Goal: Ask a question: Seek information or help from site administrators or community

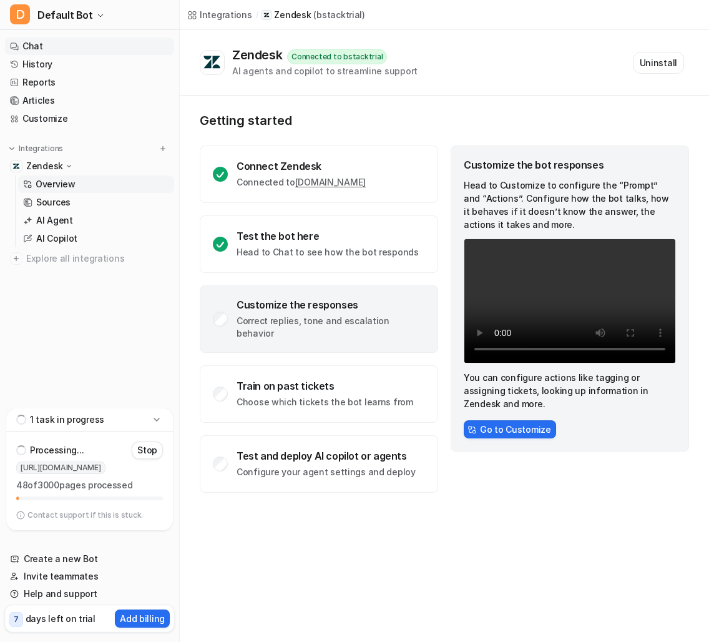
click at [128, 42] on link "Chat" at bounding box center [89, 45] width 169 height 17
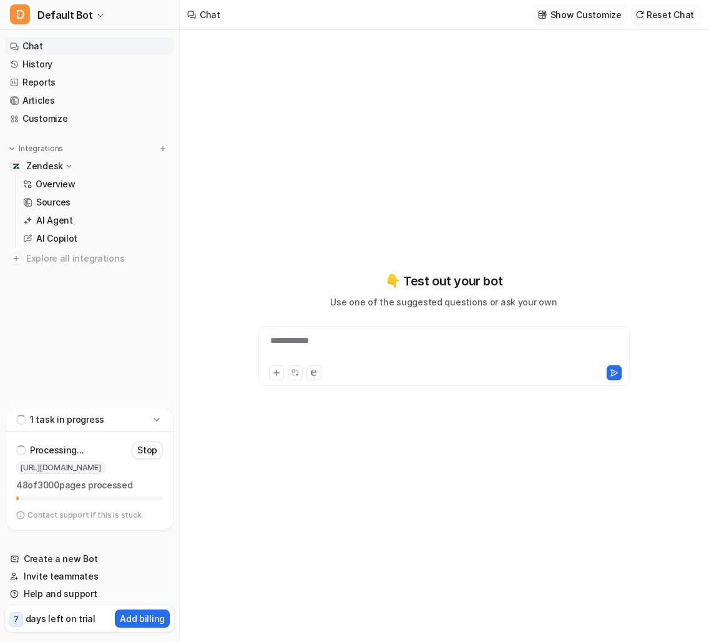
click at [517, 350] on div "**********" at bounding box center [444, 348] width 365 height 29
paste div
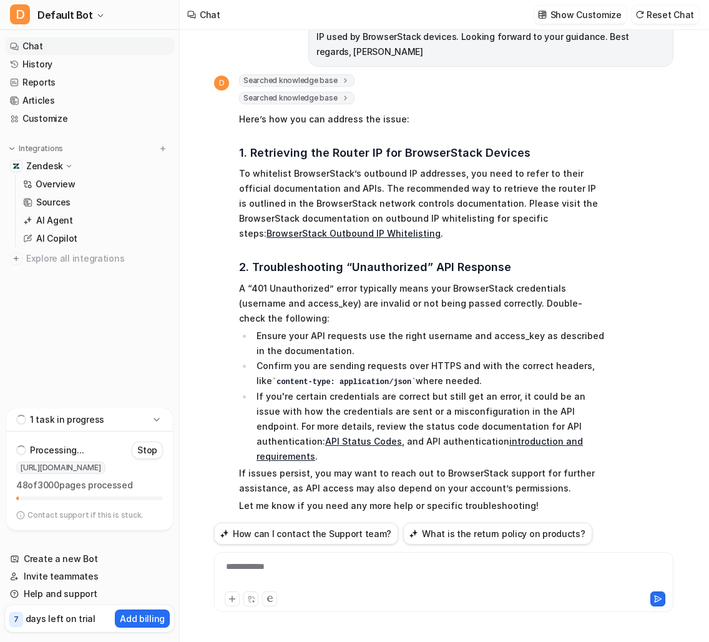
scroll to position [159, 0]
click at [400, 569] on div "**********" at bounding box center [443, 574] width 453 height 29
paste div
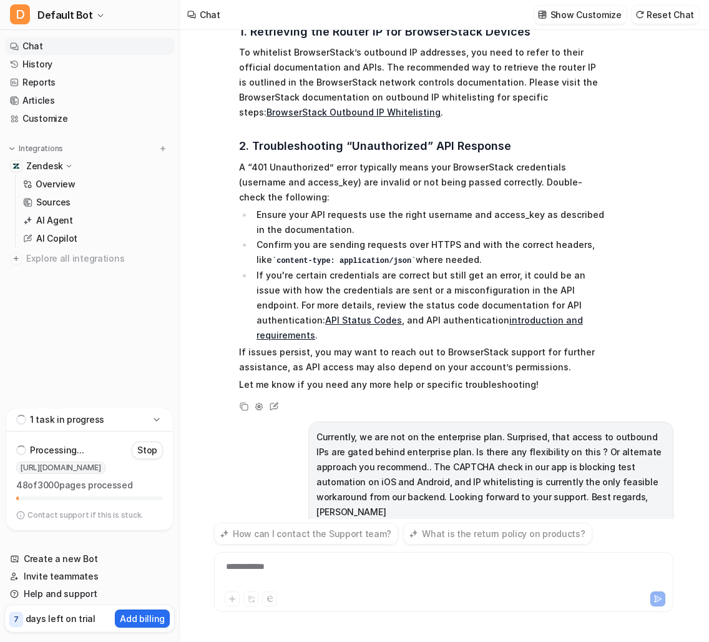
click at [502, 569] on div "**********" at bounding box center [443, 574] width 453 height 29
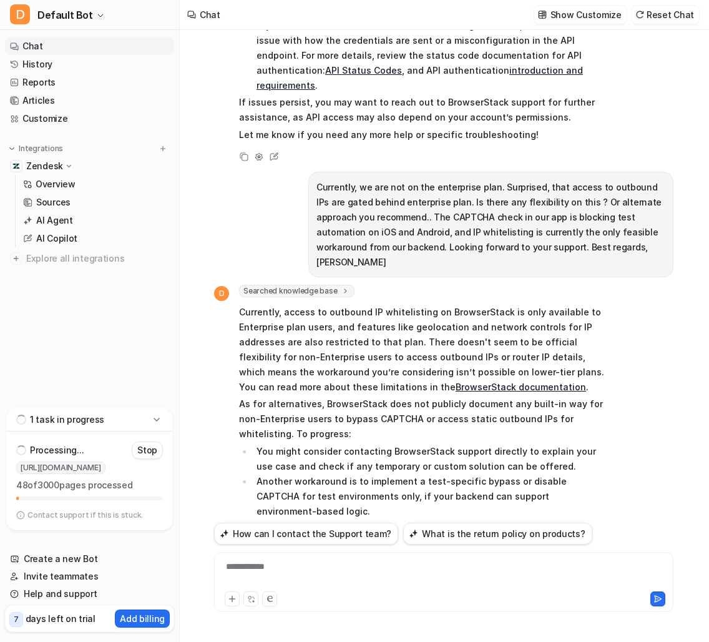
scroll to position [570, 0]
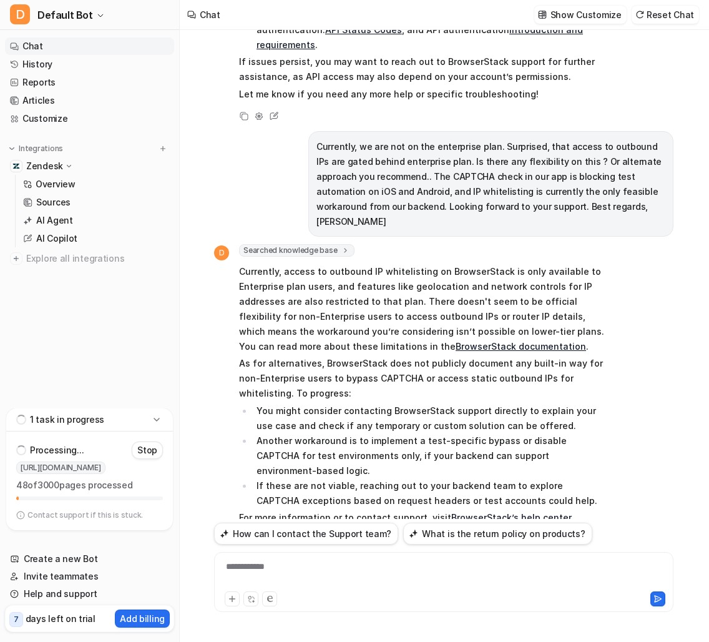
click at [462, 403] on li "You might consider contacting BrowserStack support directly to explain your use…" at bounding box center [428, 418] width 351 height 30
click at [445, 433] on li "Another workaround is to implement a test-specific bypass or disable CAPTCHA fo…" at bounding box center [428, 455] width 351 height 45
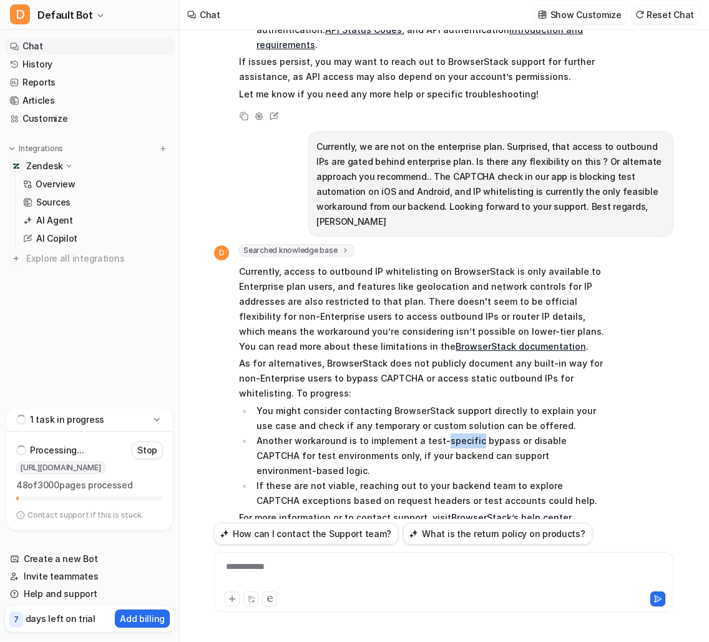
click at [445, 433] on li "Another workaround is to implement a test-specific bypass or disable CAPTCHA fo…" at bounding box center [428, 455] width 351 height 45
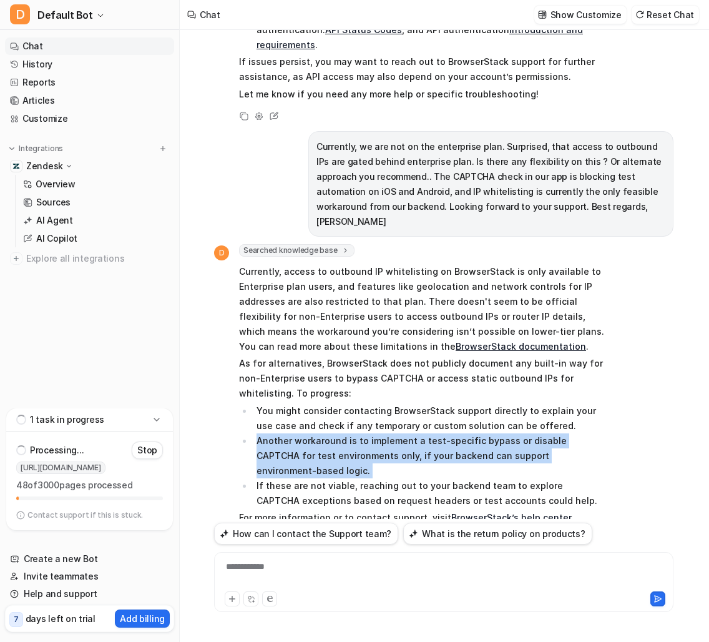
click at [426, 478] on li "If these are not viable, reaching out to your backend team to explore CAPTCHA e…" at bounding box center [428, 493] width 351 height 30
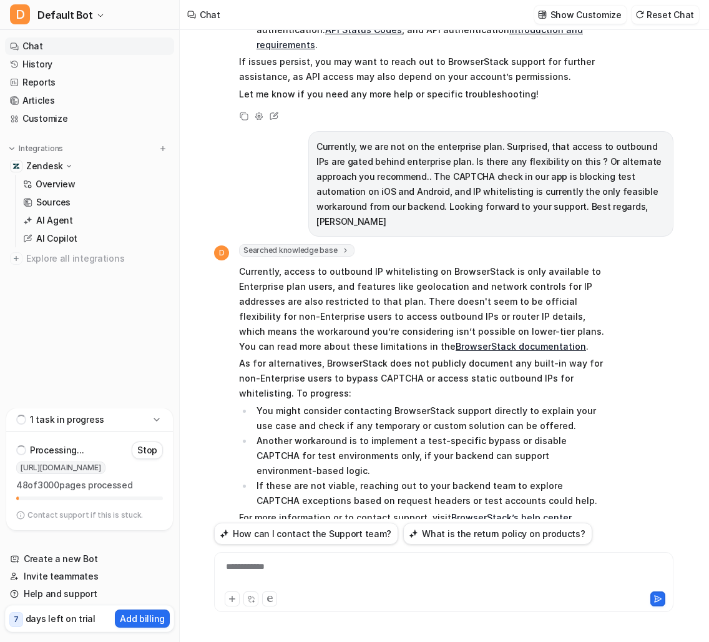
click at [426, 478] on li "If these are not viable, reaching out to your backend team to explore CAPTCHA e…" at bounding box center [428, 493] width 351 height 30
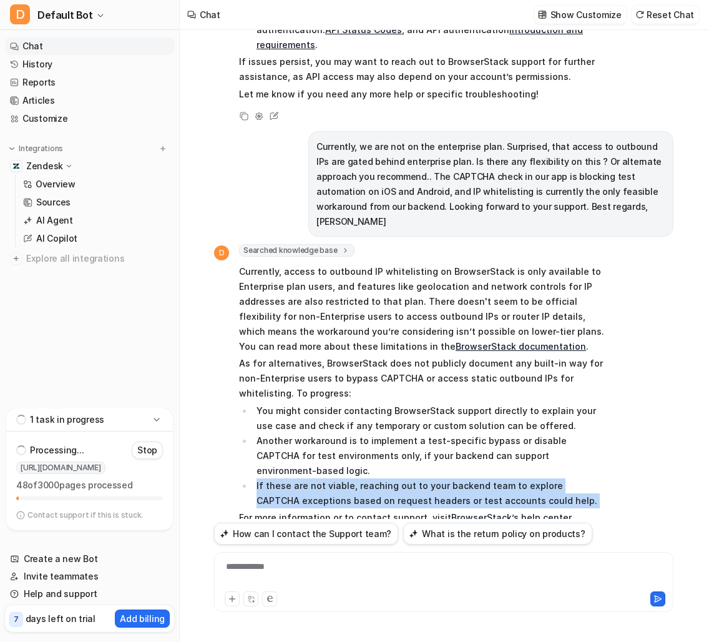
click at [379, 528] on p "Let me know if you’d like tips on implementing a test bypass logic for CAPTCHA!" at bounding box center [421, 535] width 365 height 15
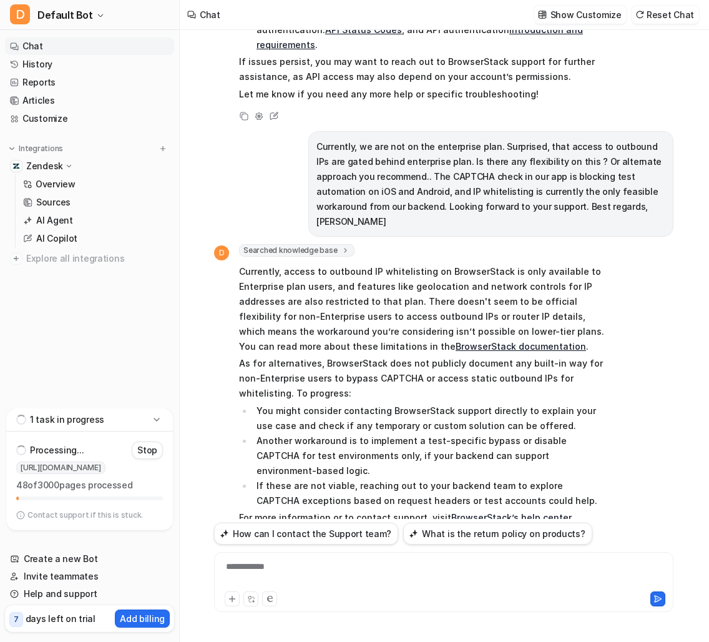
click at [379, 528] on p "Let me know if you’d like tips on implementing a test bypass logic for CAPTCHA!" at bounding box center [421, 535] width 365 height 15
click at [355, 570] on div "**********" at bounding box center [443, 574] width 453 height 29
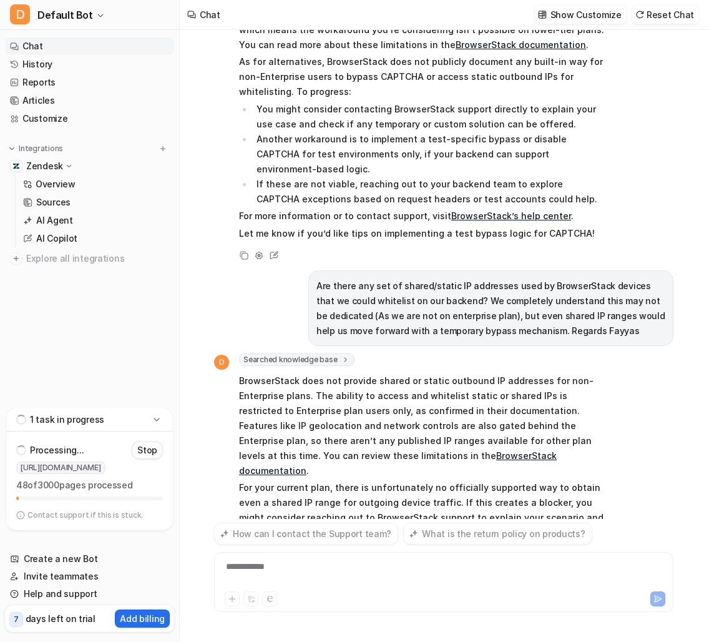
scroll to position [887, 0]
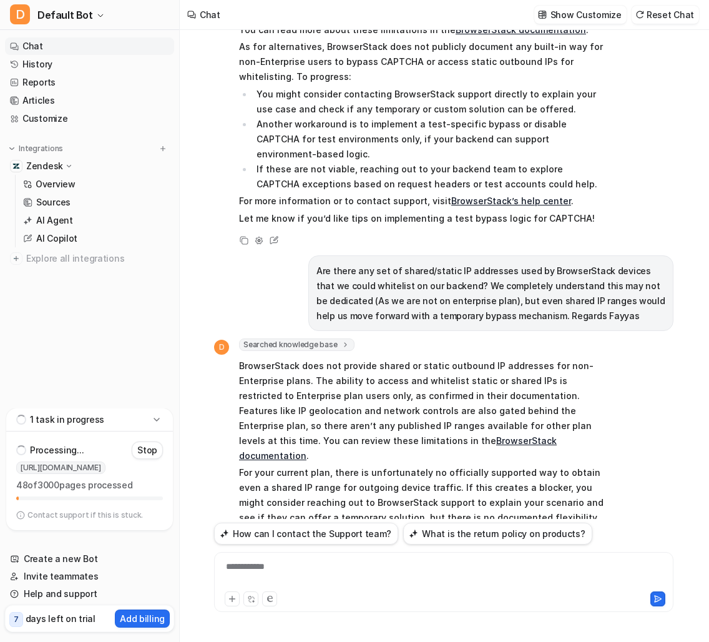
click at [325, 565] on div "**********" at bounding box center [443, 574] width 453 height 29
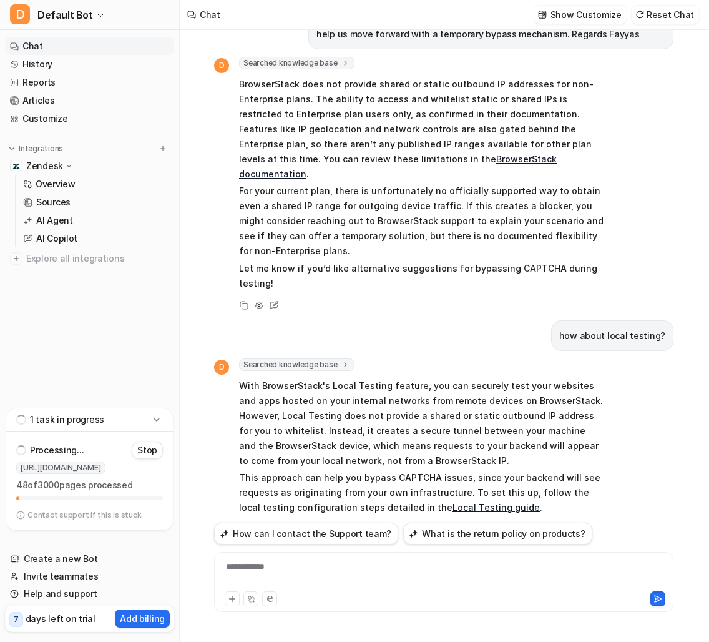
scroll to position [1176, 0]
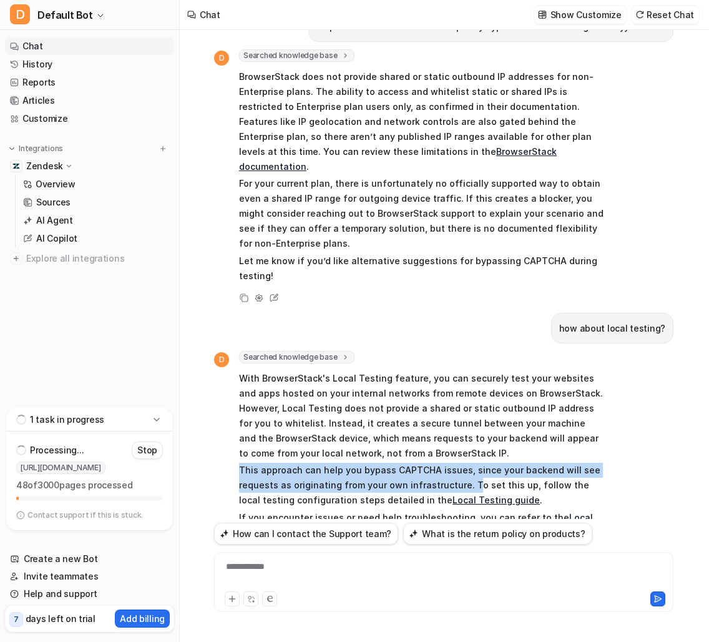
drag, startPoint x: 466, startPoint y: 395, endPoint x: 252, endPoint y: 371, distance: 214.8
click at [252, 371] on span "With BrowserStack's Local Testing feature, you can securely test your websites …" at bounding box center [421, 471] width 365 height 206
click at [279, 510] on p "If you encounter issues or need help troubleshooting, you can refer to the Loca…" at bounding box center [421, 525] width 365 height 30
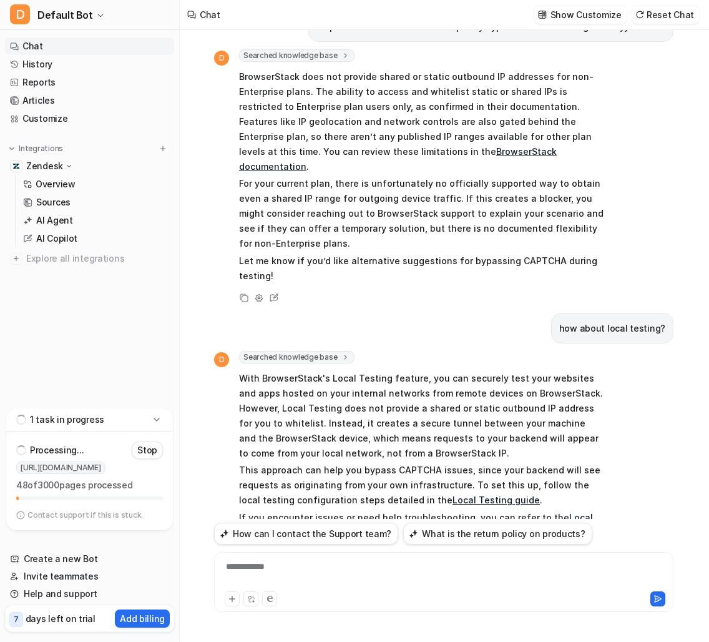
click at [279, 510] on p "If you encounter issues or need help troubleshooting, you can refer to the Loca…" at bounding box center [421, 525] width 365 height 30
click at [258, 542] on p "Let me know if you need guidance on setting up Local Testing or configuring you…" at bounding box center [421, 557] width 365 height 30
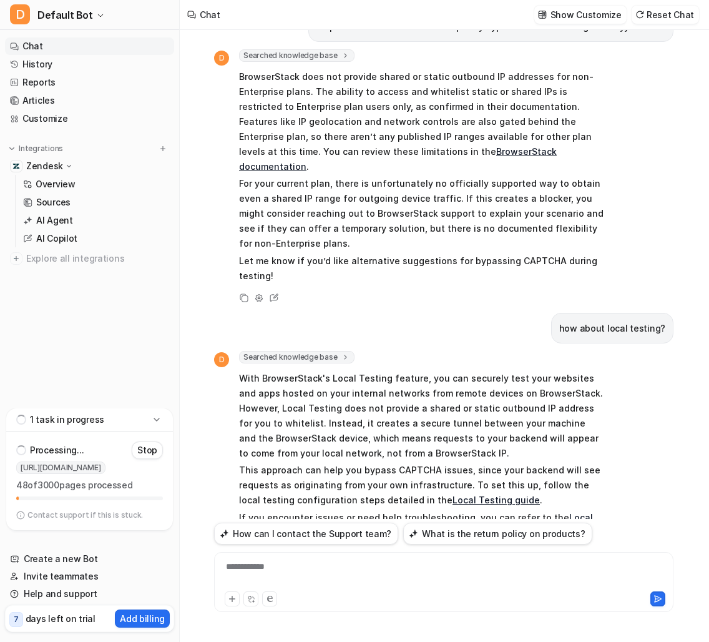
click at [337, 542] on p "Let me know if you need guidance on setting up Local Testing or configuring you…" at bounding box center [421, 557] width 365 height 30
click at [158, 41] on link "Chat" at bounding box center [89, 45] width 169 height 17
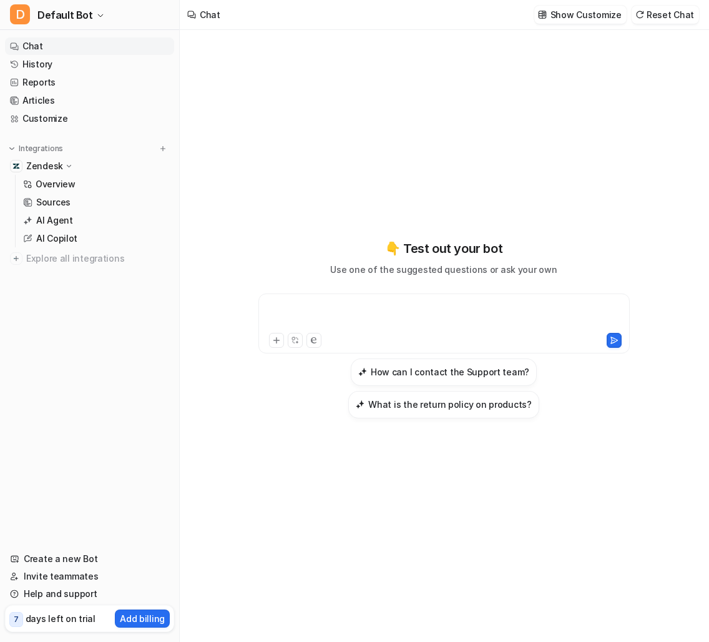
click at [371, 323] on div at bounding box center [444, 316] width 365 height 29
paste div
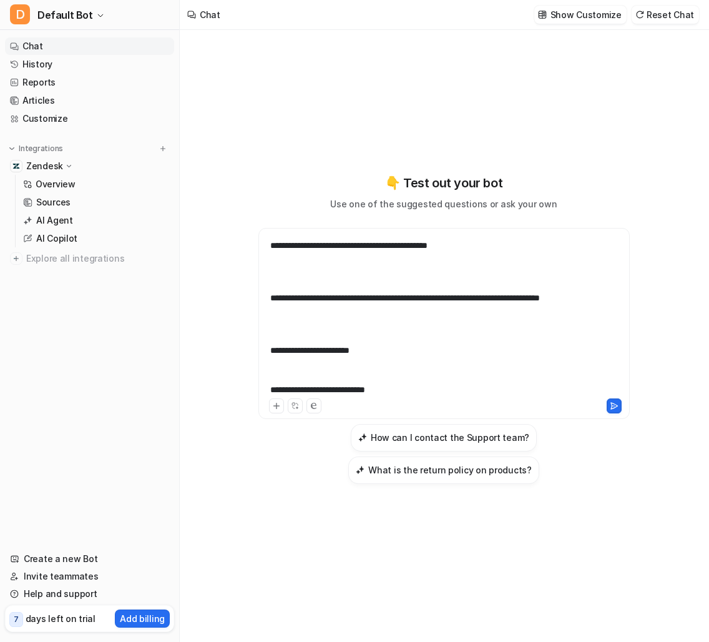
click at [371, 383] on div "**********" at bounding box center [444, 316] width 365 height 160
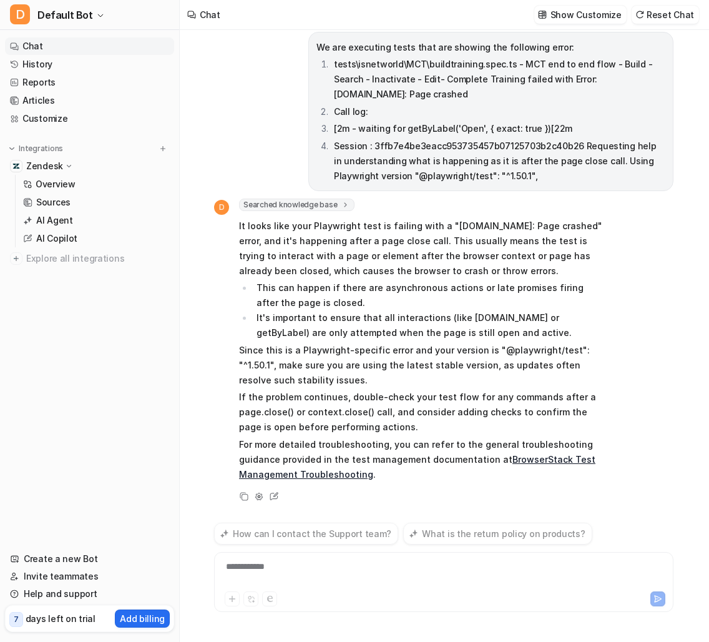
scroll to position [0, 0]
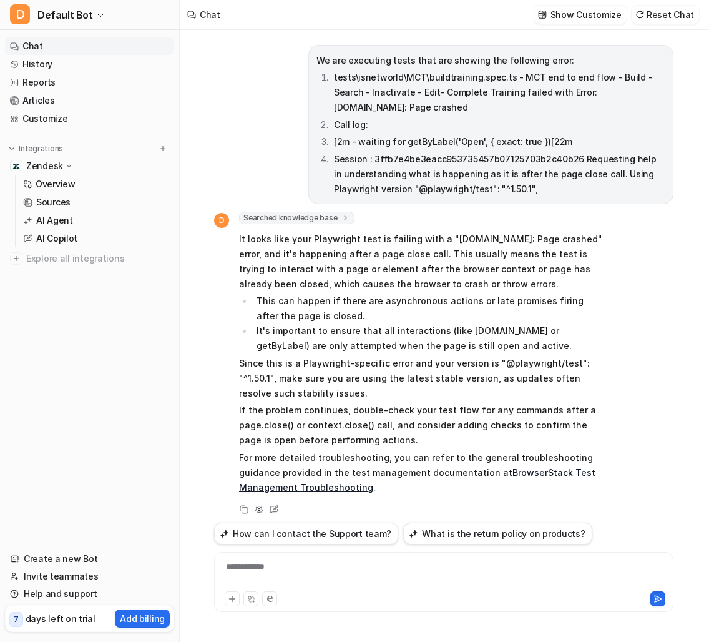
click at [502, 239] on p "It looks like your Playwright test is failing with a "[DOMAIN_NAME]: Page crash…" at bounding box center [421, 262] width 365 height 60
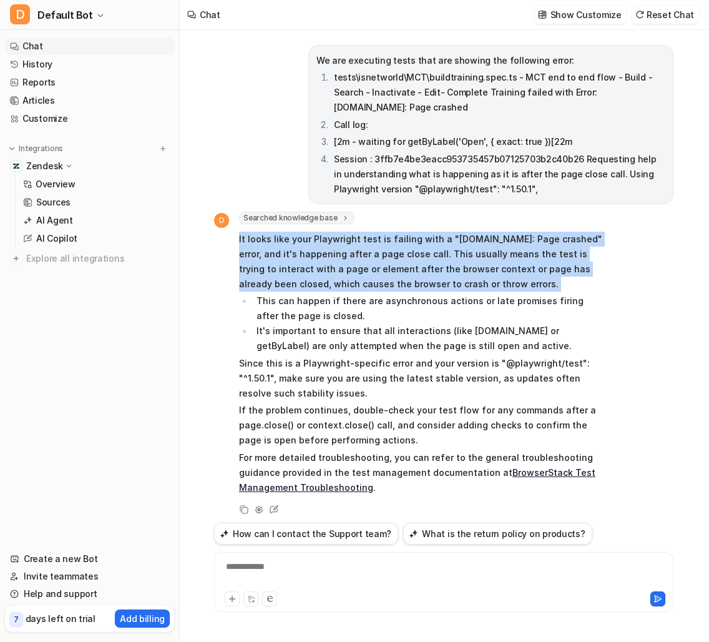
click at [502, 239] on p "It looks like your Playwright test is failing with a "[DOMAIN_NAME]: Page crash…" at bounding box center [421, 262] width 365 height 60
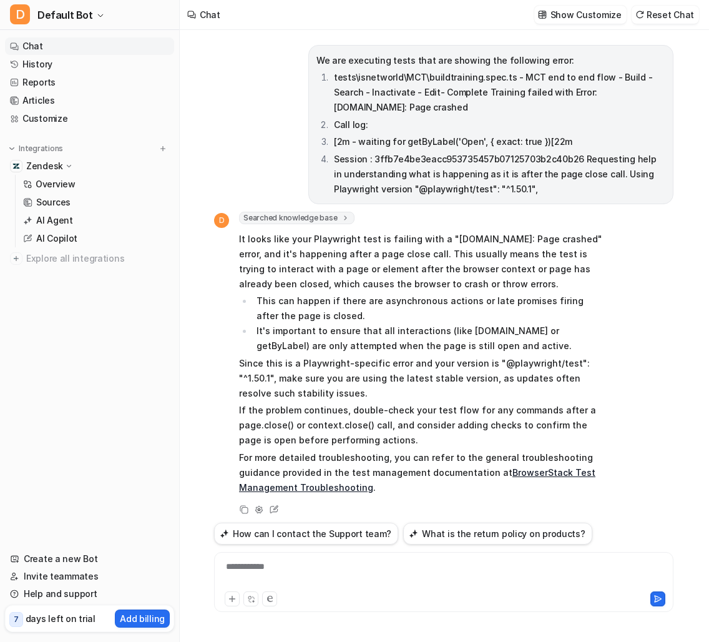
click at [442, 293] on li "This can happen if there are asynchronous actions or late promises firing after…" at bounding box center [428, 308] width 351 height 30
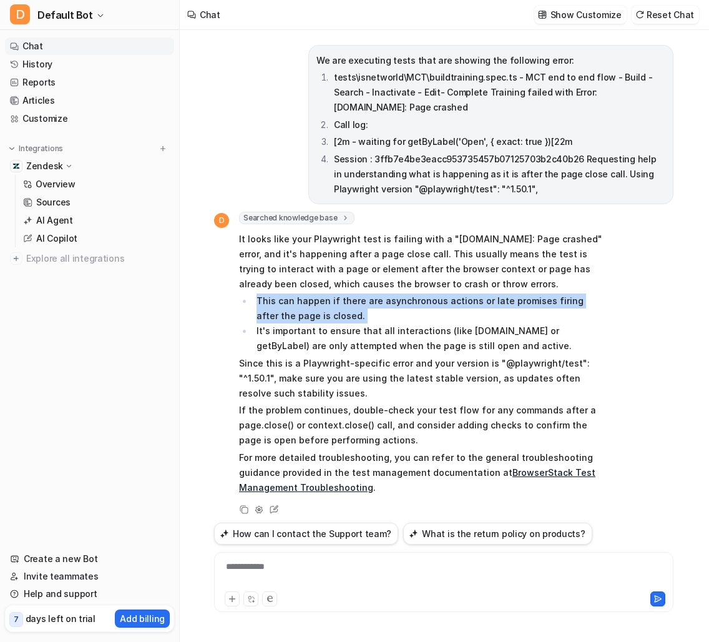
click at [442, 293] on li "This can happen if there are asynchronous actions or late promises firing after…" at bounding box center [428, 308] width 351 height 30
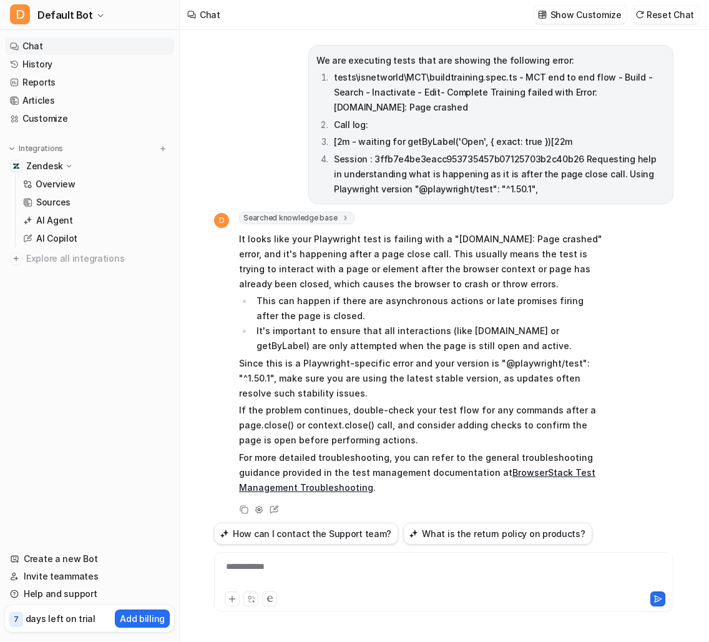
click at [426, 323] on li "It's important to ensure that all interactions (like [DOMAIN_NAME] or getByLabe…" at bounding box center [428, 338] width 351 height 30
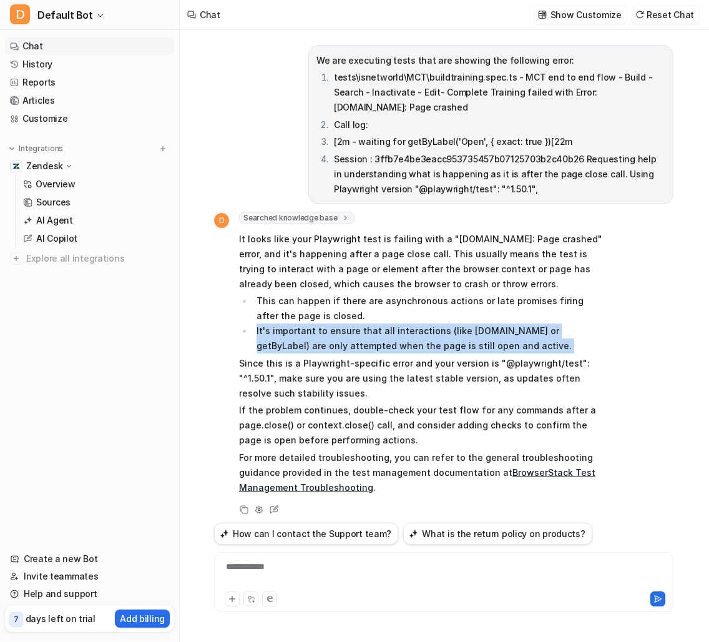
click at [426, 323] on li "It's important to ensure that all interactions (like [DOMAIN_NAME] or getByLabe…" at bounding box center [428, 338] width 351 height 30
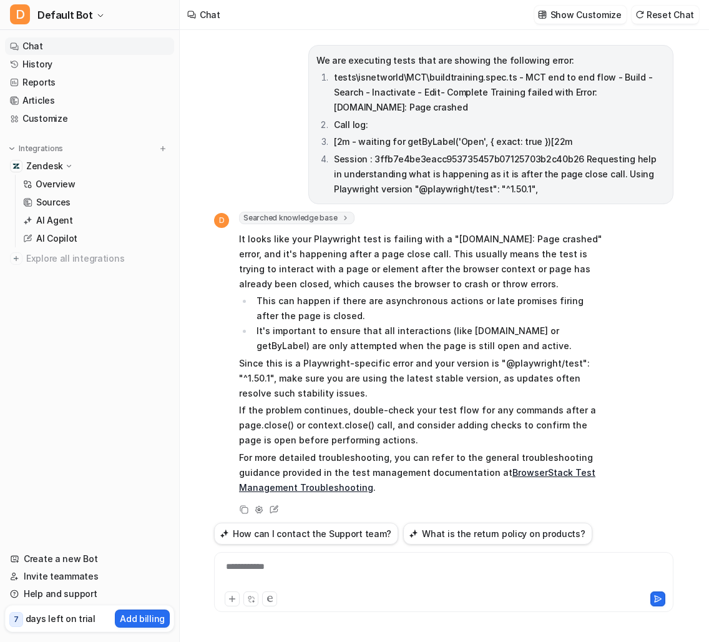
click at [421, 356] on p "Since this is a Playwright-specific error and your version is "@playwright/test…" at bounding box center [421, 378] width 365 height 45
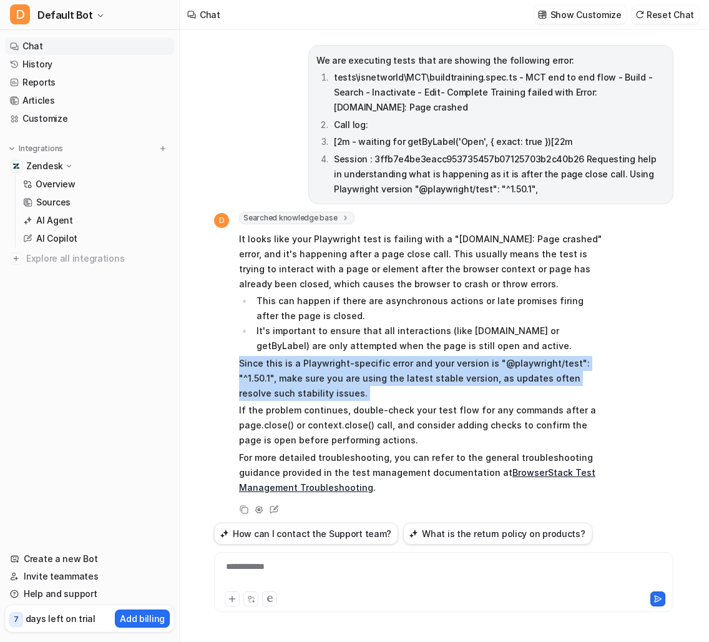
click at [421, 356] on p "Since this is a Playwright-specific error and your version is "@playwright/test…" at bounding box center [421, 378] width 365 height 45
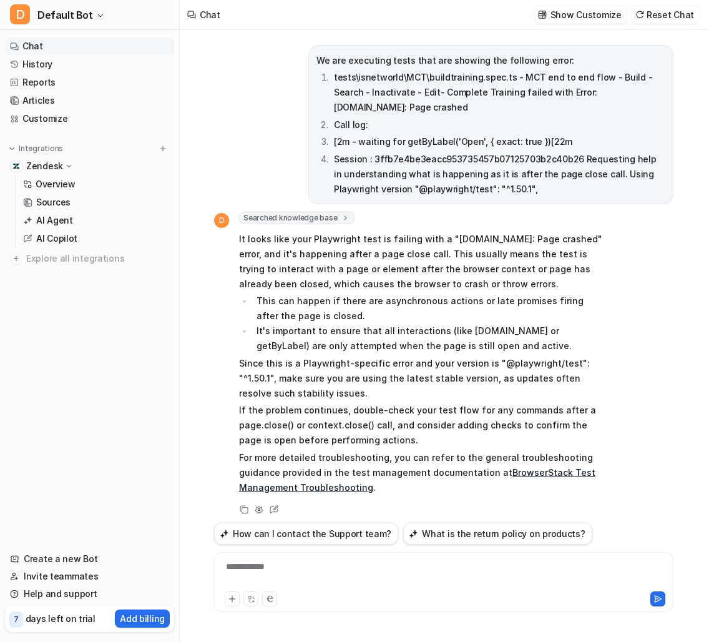
click at [426, 403] on p "If the problem continues, double-check your test flow for any commands after a …" at bounding box center [421, 425] width 365 height 45
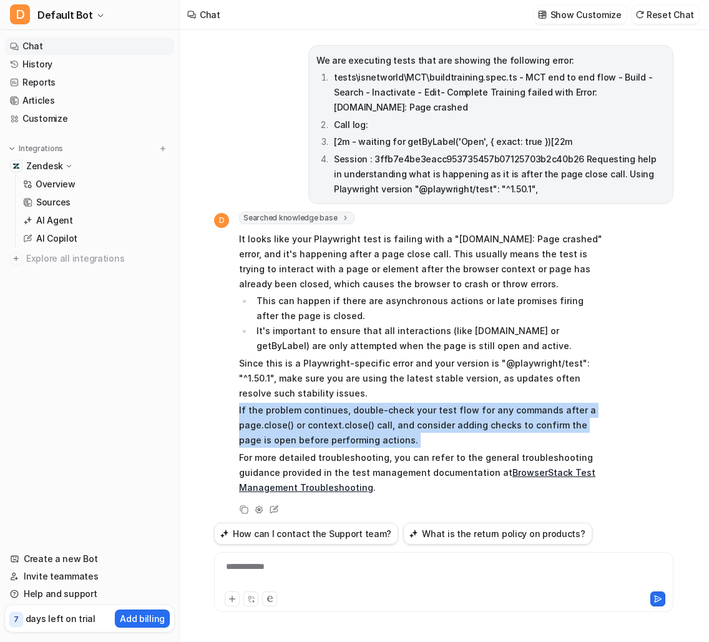
click at [426, 403] on p "If the problem continues, double-check your test flow for any commands after a …" at bounding box center [421, 425] width 365 height 45
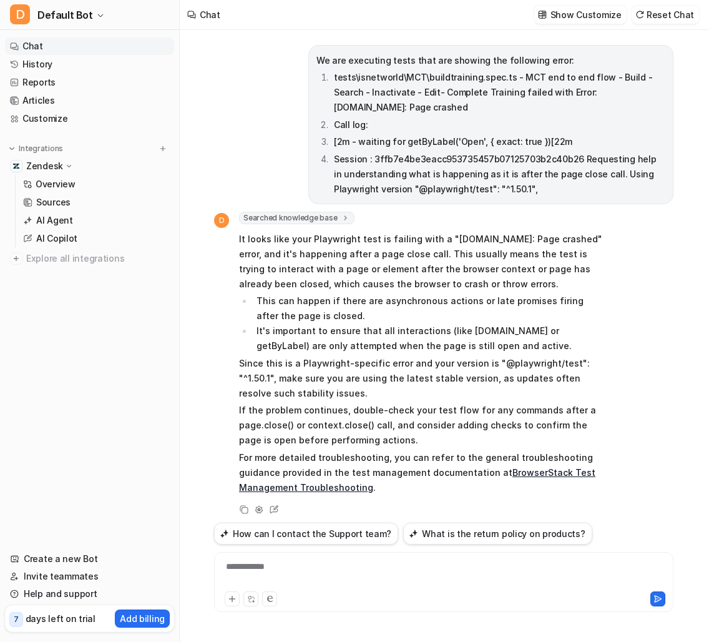
click at [418, 450] on p "For more detailed troubleshooting, you can refer to the general troubleshooting…" at bounding box center [421, 472] width 365 height 45
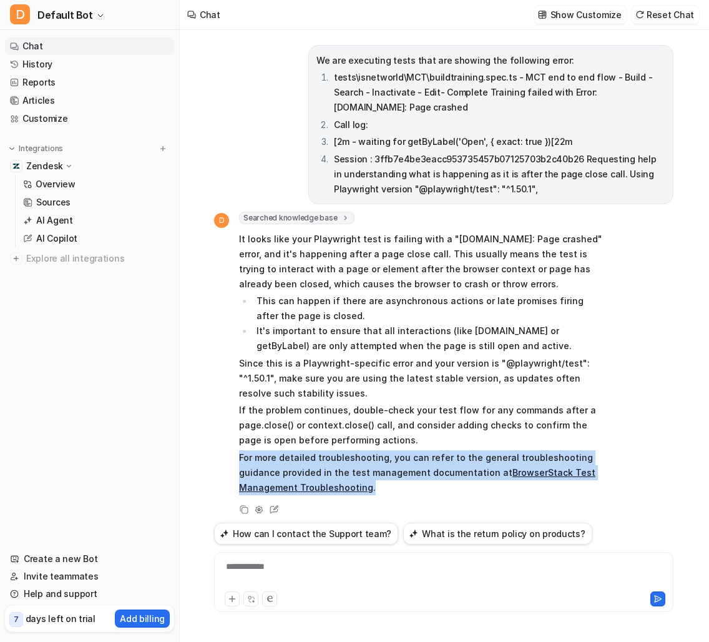
click at [418, 450] on p "For more detailed troubleshooting, you can refer to the general troubleshooting…" at bounding box center [421, 472] width 365 height 45
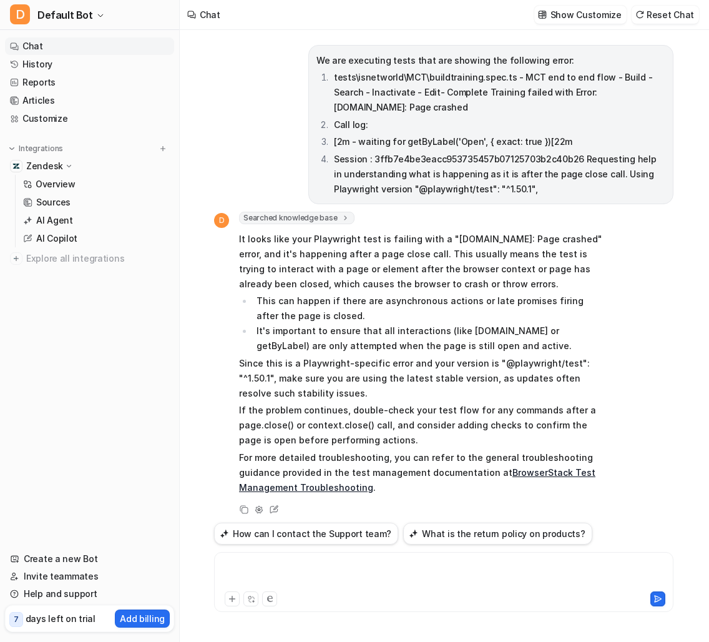
click at [408, 569] on div at bounding box center [443, 574] width 453 height 29
paste div
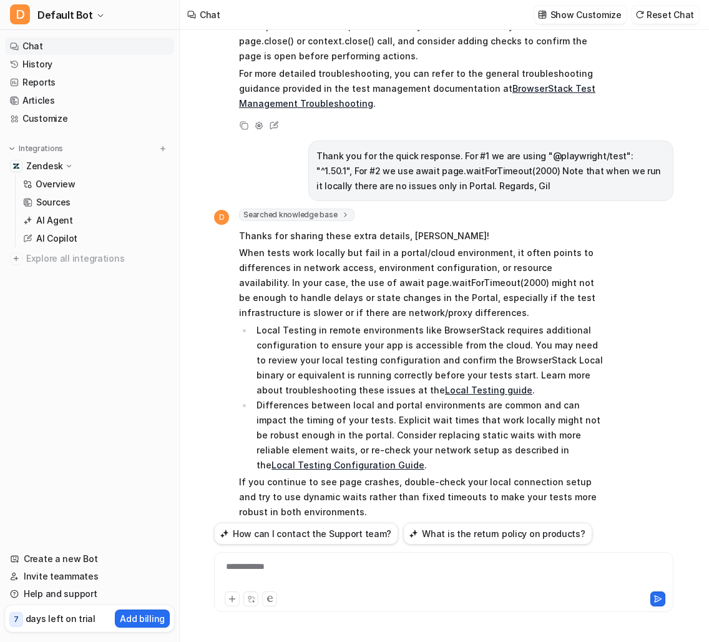
scroll to position [383, 0]
click at [538, 252] on p "When tests work locally but fail in a portal/cloud environment, it often points…" at bounding box center [421, 283] width 365 height 75
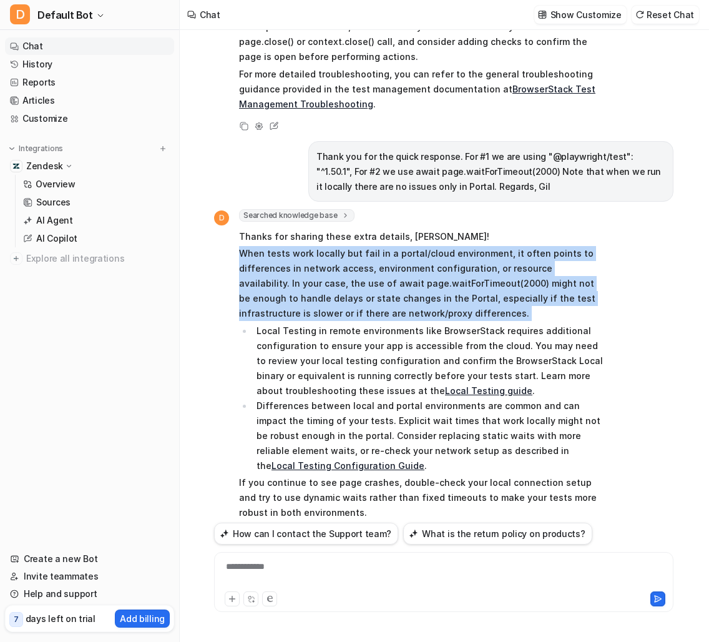
click at [538, 252] on p "When tests work locally but fail in a portal/cloud environment, it often points…" at bounding box center [421, 283] width 365 height 75
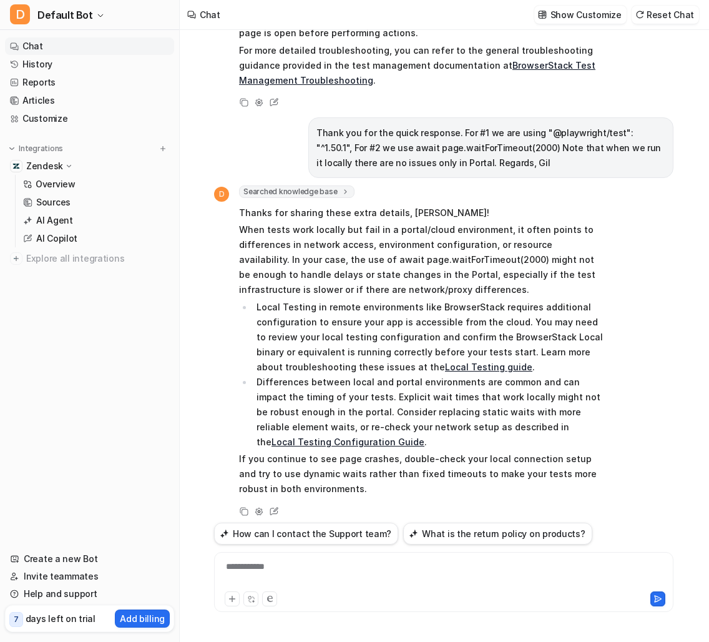
click at [424, 300] on li "Local Testing in remote environments like BrowserStack requires additional conf…" at bounding box center [428, 337] width 351 height 75
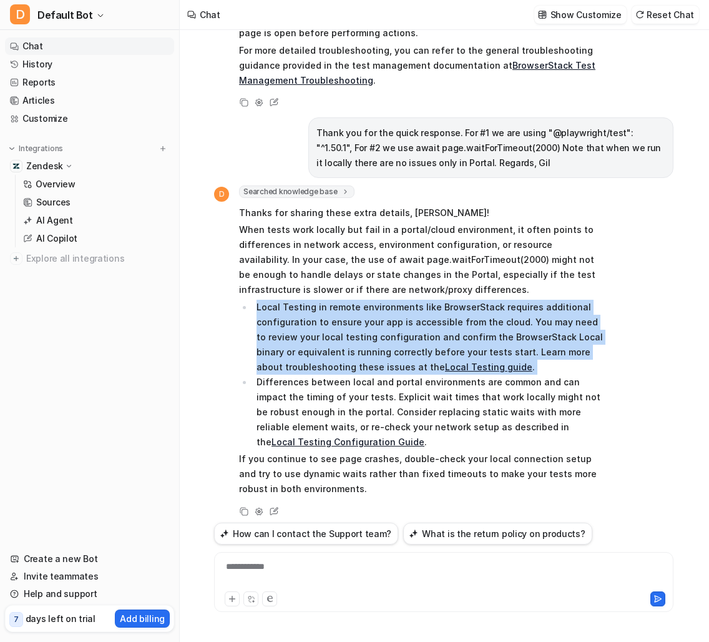
click at [424, 300] on li "Local Testing in remote environments like BrowserStack requires additional conf…" at bounding box center [428, 337] width 351 height 75
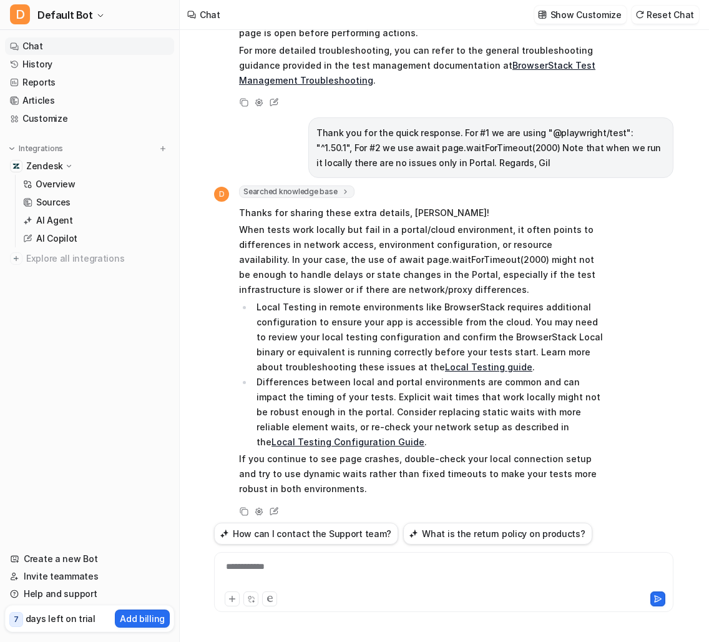
click at [335, 375] on li "Differences between local and portal environments are common and can impact the…" at bounding box center [428, 412] width 351 height 75
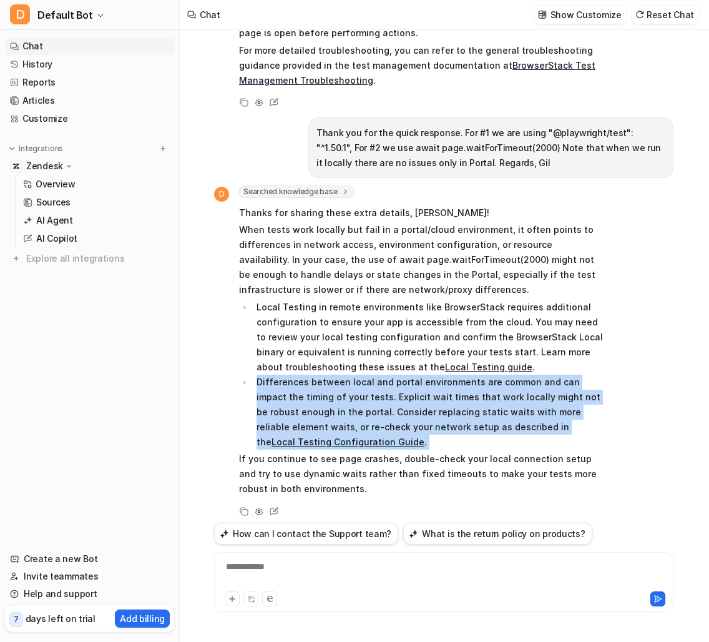
click at [335, 375] on li "Differences between local and portal environments are common and can impact the…" at bounding box center [428, 412] width 351 height 75
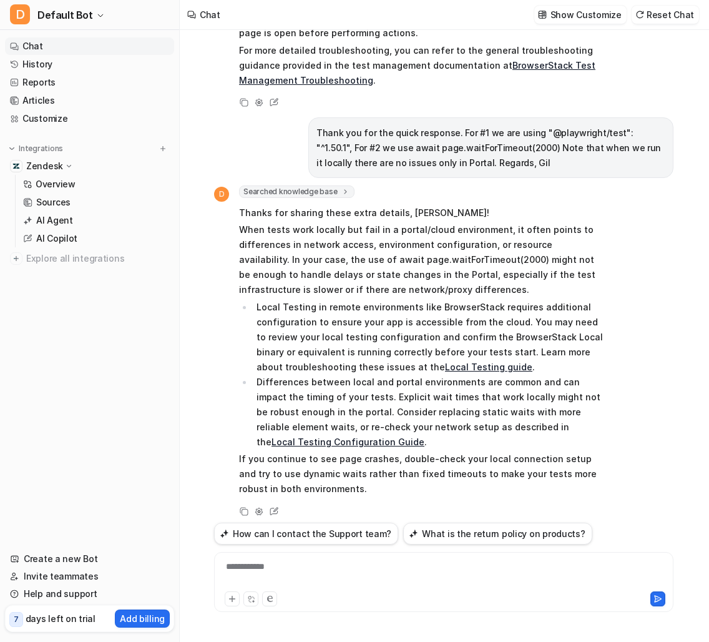
click at [345, 453] on p "If you continue to see page crashes, double-check your local connection setup a…" at bounding box center [421, 473] width 365 height 45
click at [376, 451] on p "If you continue to see page crashes, double-check your local connection setup a…" at bounding box center [421, 473] width 365 height 45
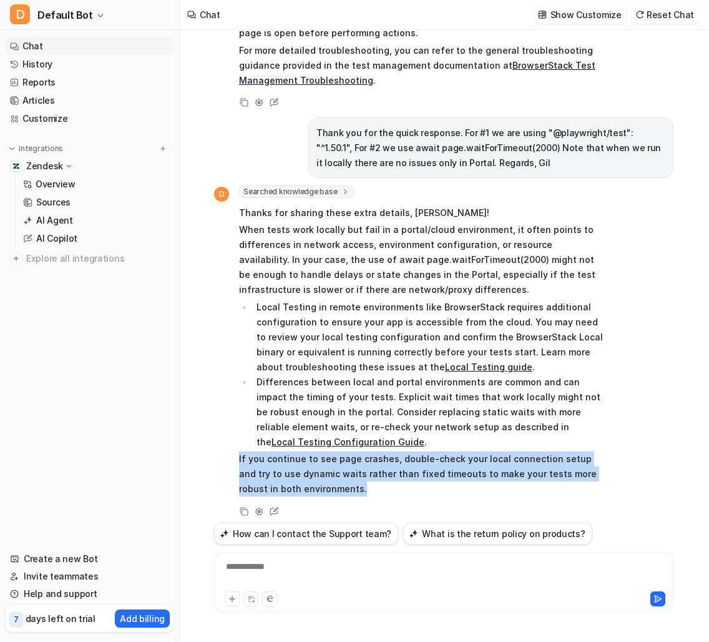
click at [376, 451] on p "If you continue to see page crashes, double-check your local connection setup a…" at bounding box center [421, 473] width 365 height 45
click at [435, 451] on p "If you continue to see page crashes, double-check your local connection setup a…" at bounding box center [421, 473] width 365 height 45
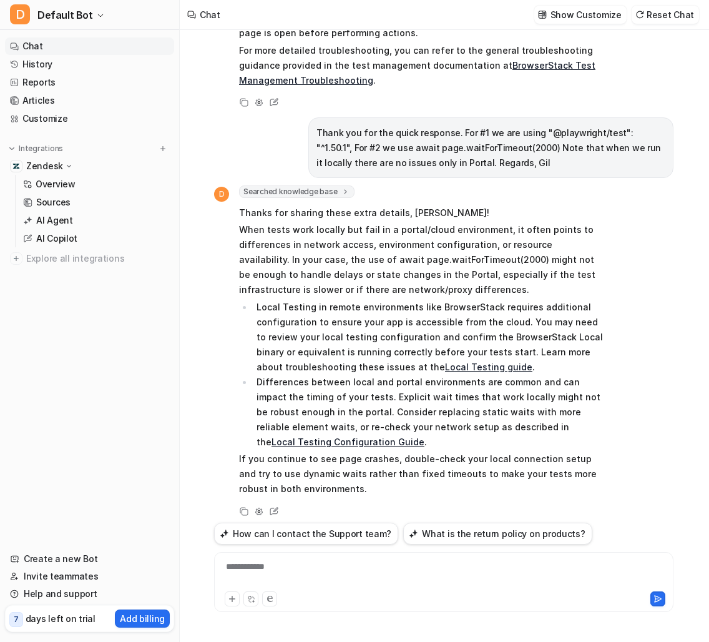
click at [107, 40] on link "Chat" at bounding box center [89, 45] width 169 height 17
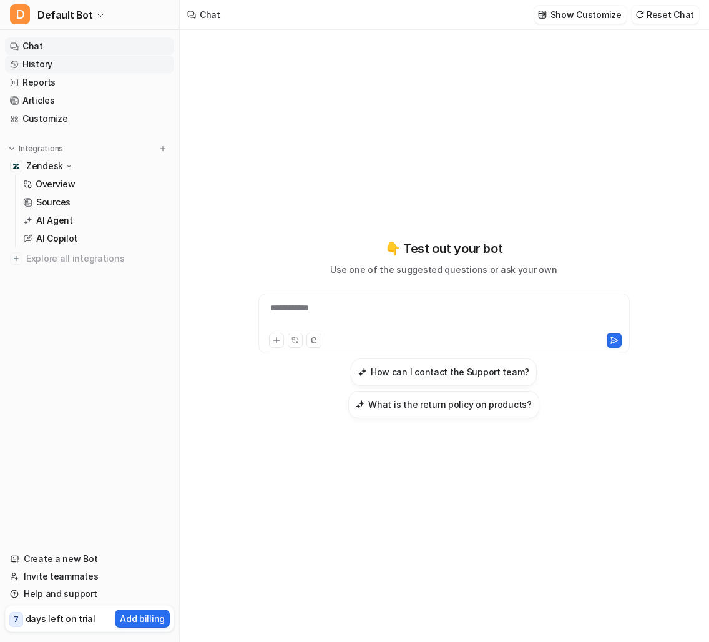
click at [87, 66] on link "History" at bounding box center [89, 64] width 169 height 17
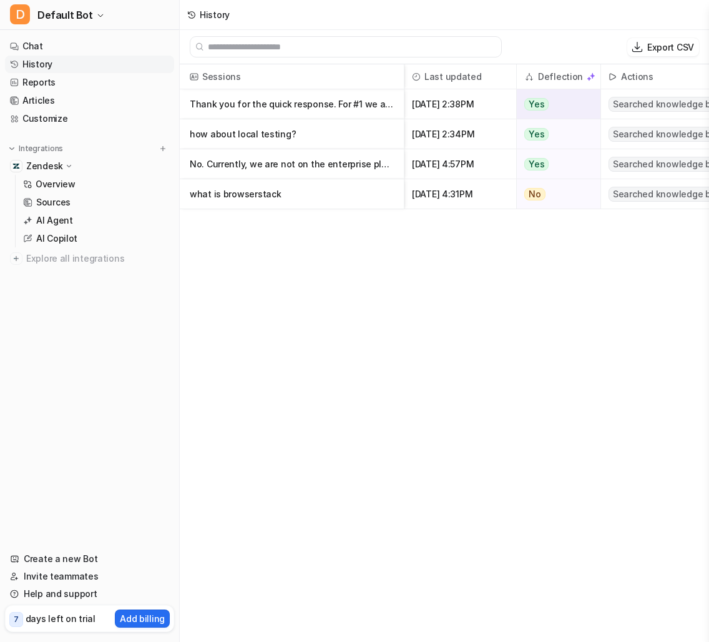
click at [355, 105] on p "Thank you for the quick response. For #1 we are using "@playwright/test": "^1.50" at bounding box center [292, 104] width 204 height 30
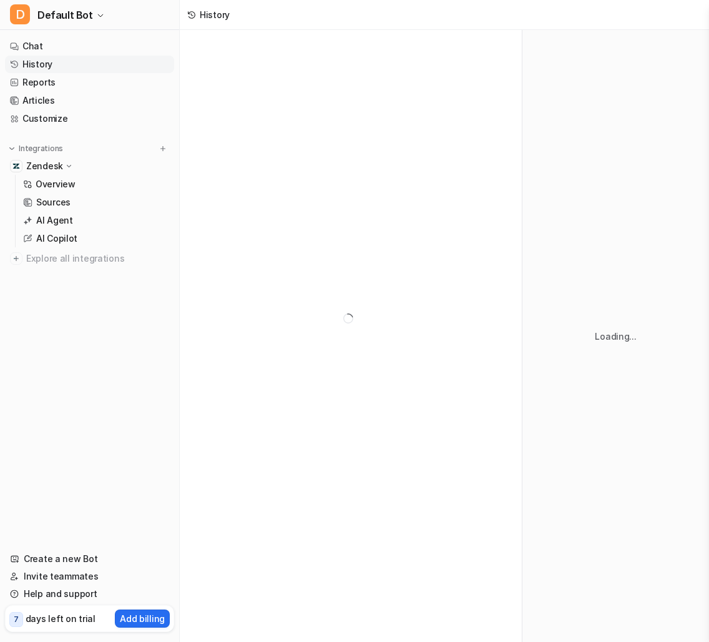
click at [342, 99] on div at bounding box center [351, 318] width 342 height 577
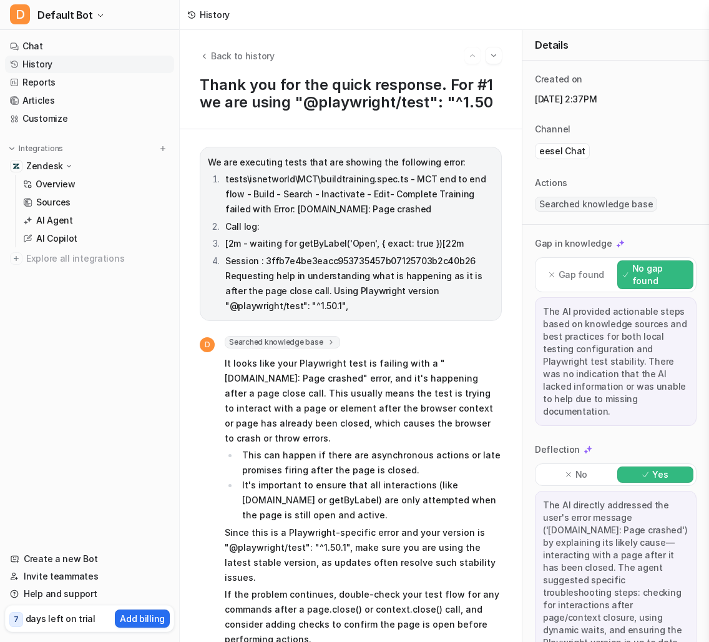
click at [357, 214] on p "tests\isnetworld\MCT\buildtraining.spec.ts - MCT end to end flow - Build - Sear…" at bounding box center [359, 194] width 268 height 45
click at [130, 44] on link "Chat" at bounding box center [89, 45] width 169 height 17
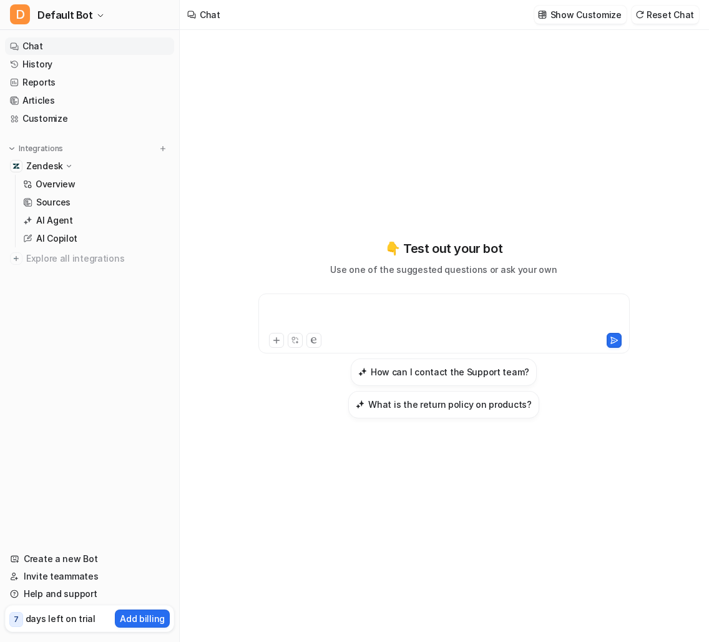
click at [371, 330] on div at bounding box center [444, 316] width 365 height 29
paste div
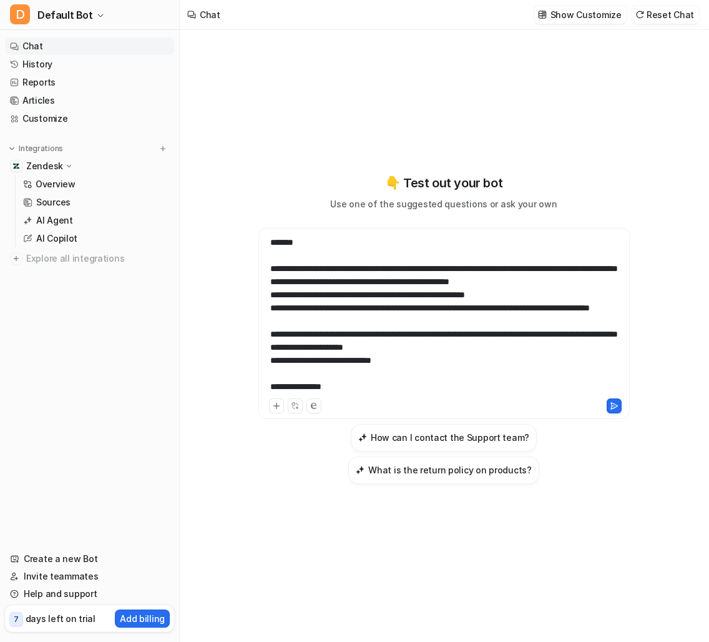
scroll to position [11, 0]
click at [383, 396] on div "**********" at bounding box center [444, 316] width 365 height 160
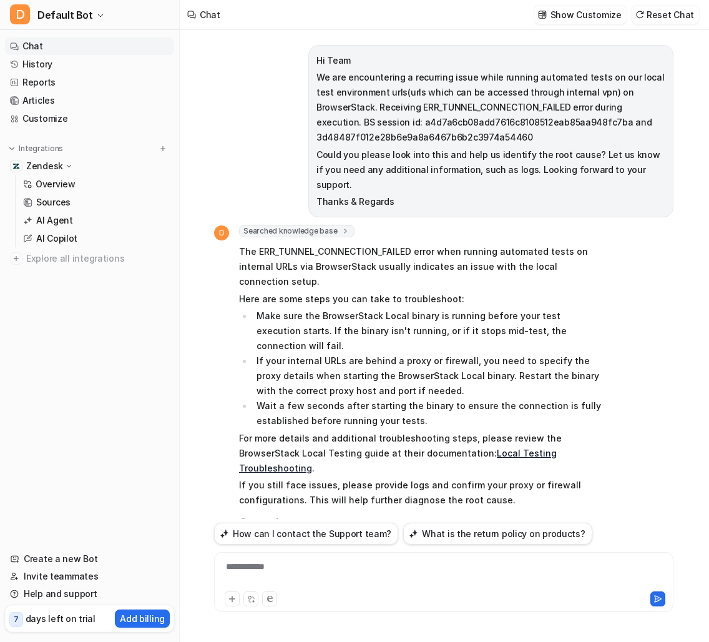
click at [442, 253] on p "The ERR_TUNNEL_CONNECTION_FAILED error when running automated tests on internal…" at bounding box center [421, 266] width 365 height 45
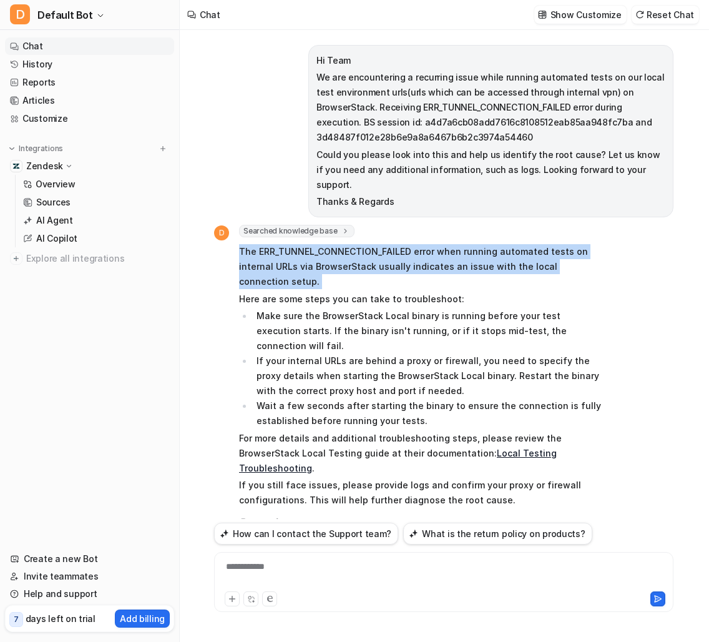
click at [313, 244] on p "The ERR_TUNNEL_CONNECTION_FAILED error when running automated tests on internal…" at bounding box center [421, 266] width 365 height 45
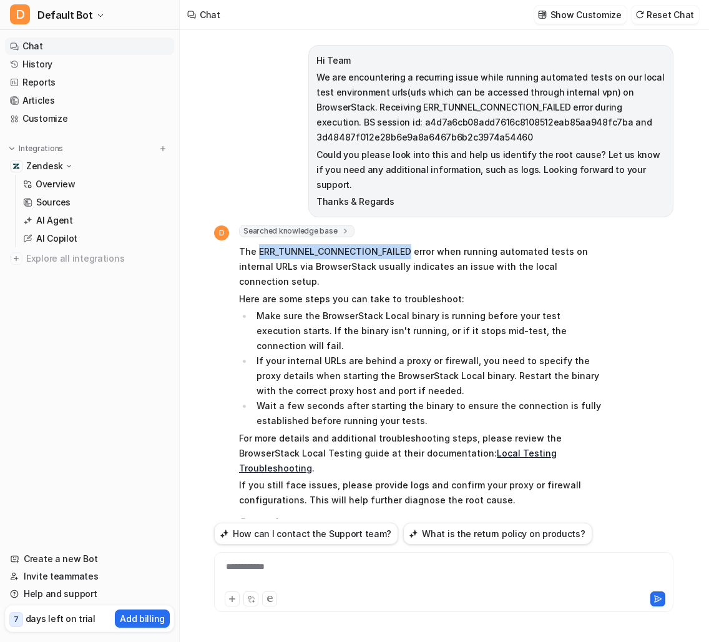
click at [313, 244] on p "The ERR_TUNNEL_CONNECTION_FAILED error when running automated tests on internal…" at bounding box center [421, 266] width 365 height 45
click at [286, 568] on div "**********" at bounding box center [443, 574] width 453 height 29
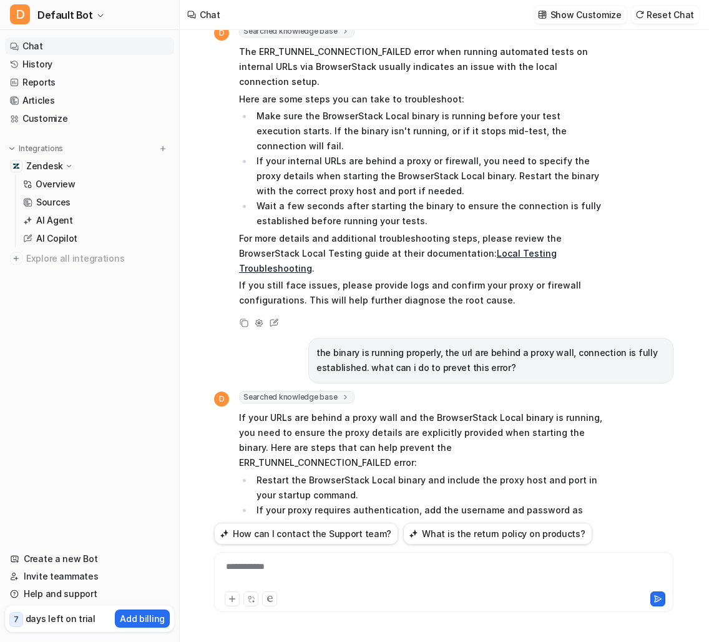
scroll to position [255, 0]
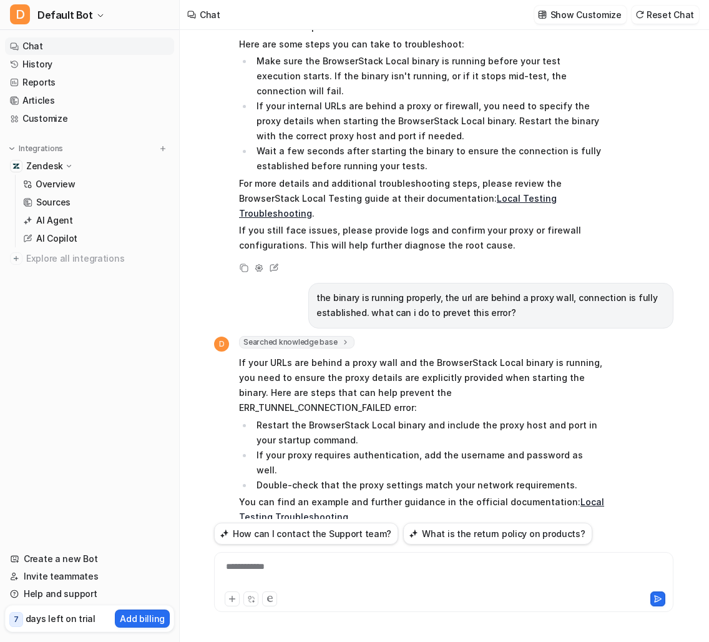
click at [505, 193] on link "Local Testing Troubleshooting" at bounding box center [398, 206] width 318 height 26
click at [143, 42] on link "Chat" at bounding box center [89, 45] width 169 height 17
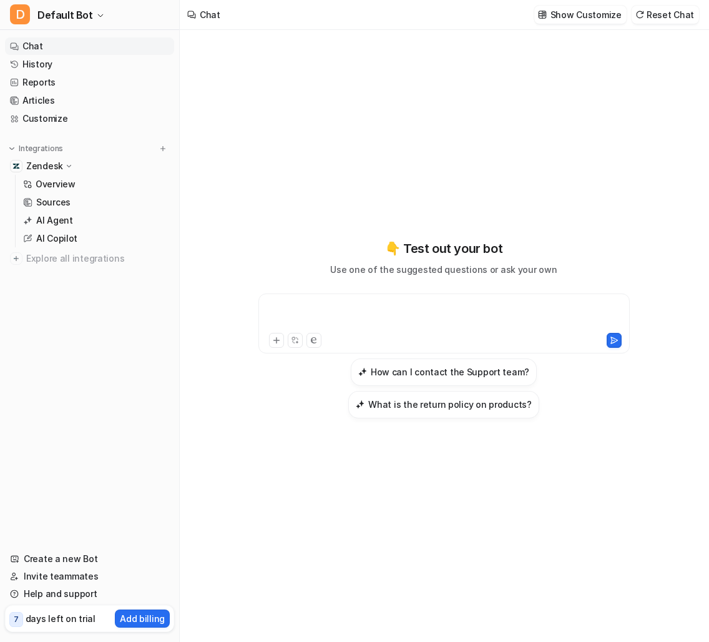
click at [431, 330] on div at bounding box center [444, 316] width 365 height 29
paste div
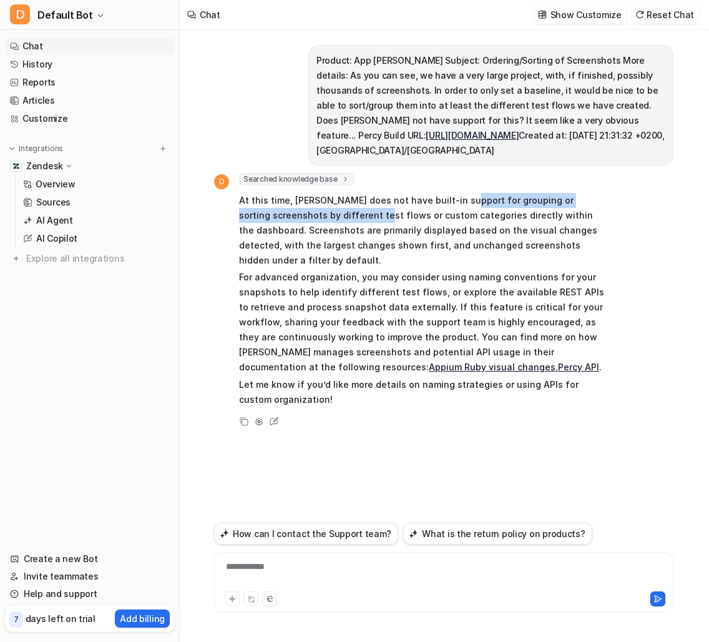
drag, startPoint x: 455, startPoint y: 202, endPoint x: 317, endPoint y: 215, distance: 138.0
click at [317, 215] on p "At this time, [PERSON_NAME] does not have built-in support for grouping or sort…" at bounding box center [421, 230] width 365 height 75
click at [411, 560] on div at bounding box center [443, 574] width 453 height 29
paste div
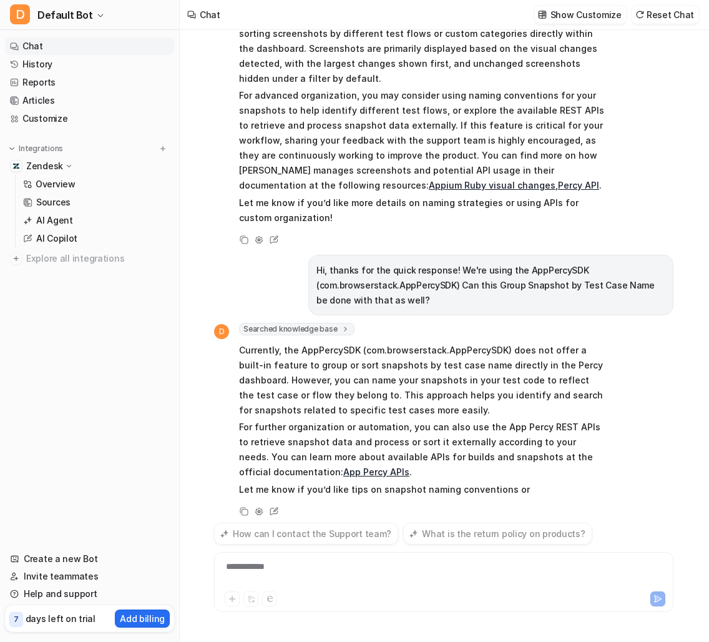
scroll to position [197, 0]
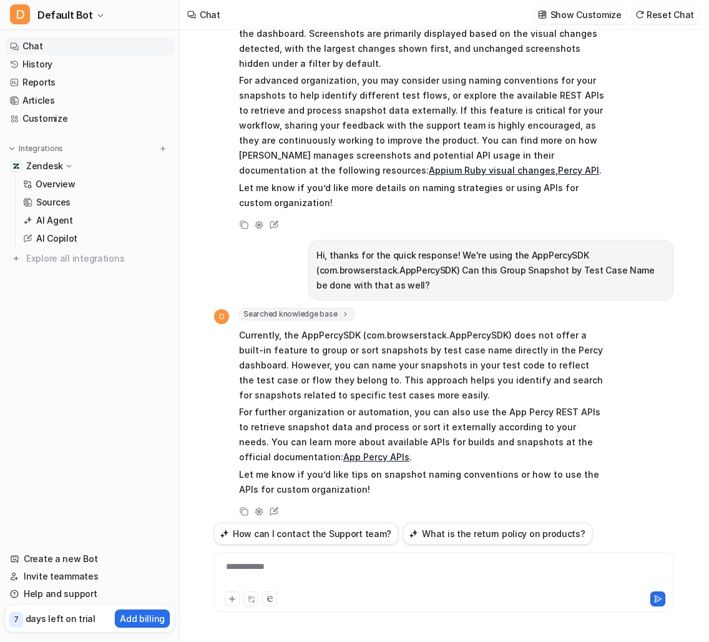
click at [165, 42] on link "Chat" at bounding box center [89, 45] width 169 height 17
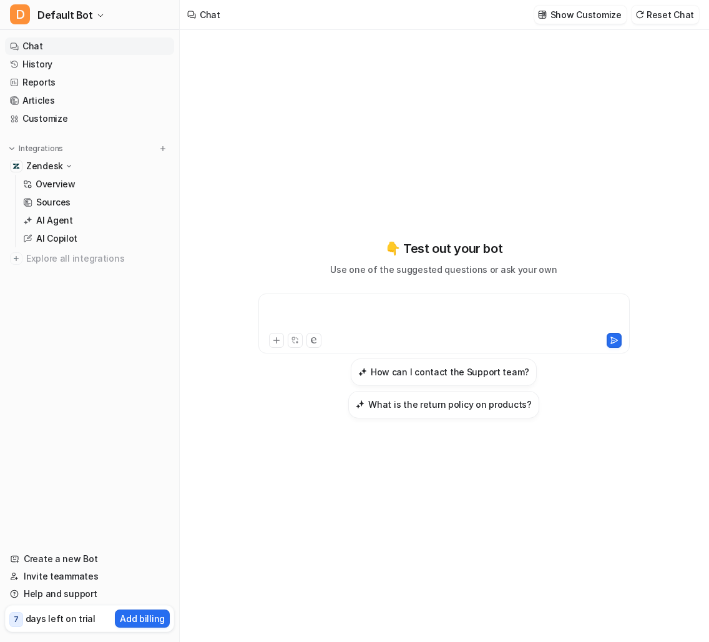
click at [420, 330] on div at bounding box center [444, 316] width 365 height 29
paste div
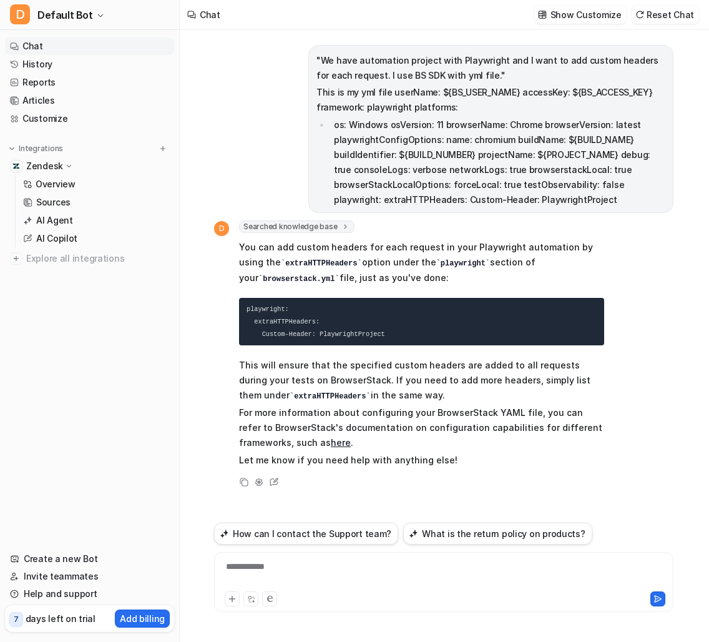
click at [116, 47] on link "Chat" at bounding box center [89, 45] width 169 height 17
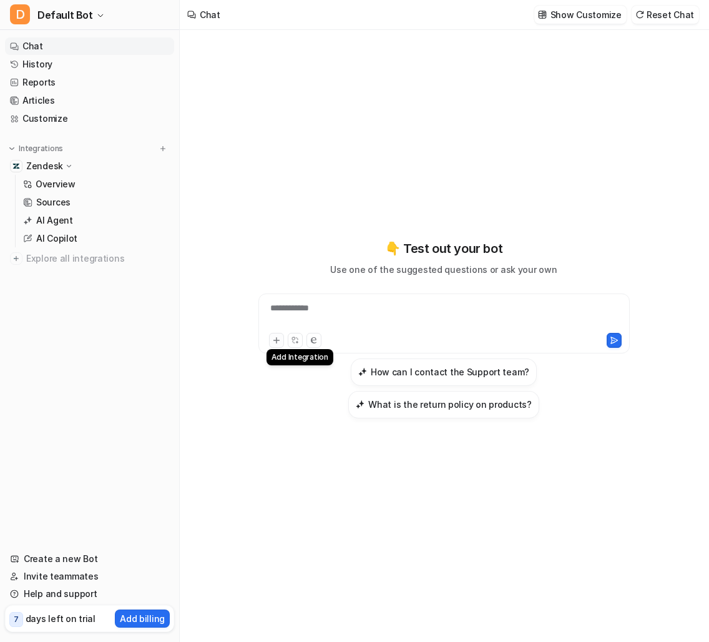
click at [277, 345] on icon at bounding box center [276, 340] width 9 height 9
click at [299, 325] on div at bounding box center [444, 316] width 365 height 29
paste div
click at [328, 330] on div at bounding box center [444, 316] width 365 height 29
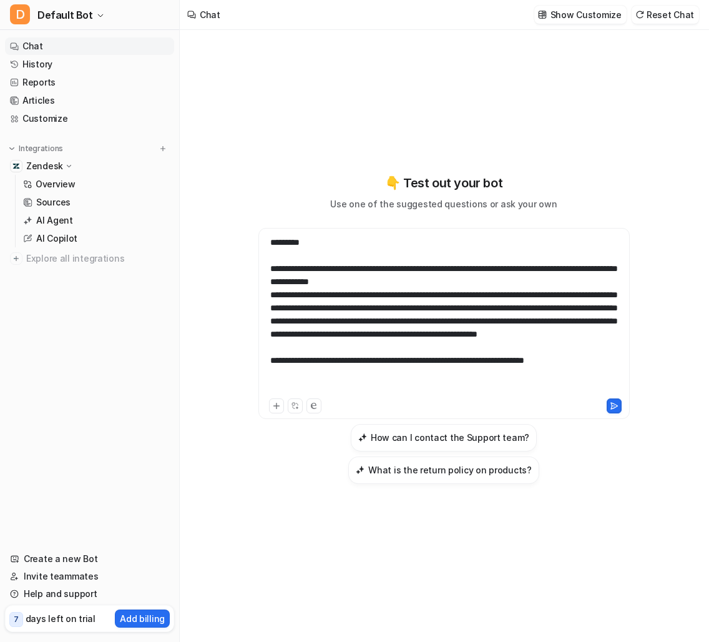
scroll to position [24, 0]
click at [277, 408] on icon at bounding box center [276, 406] width 6 height 6
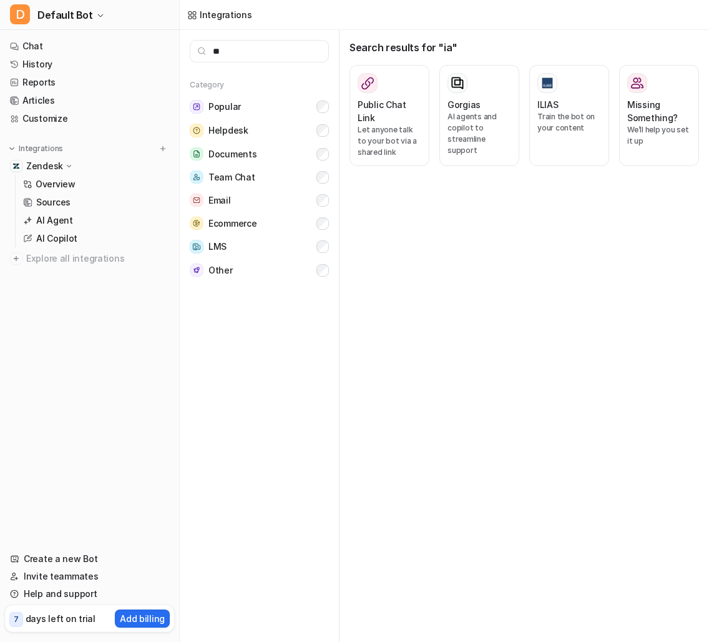
type input "*"
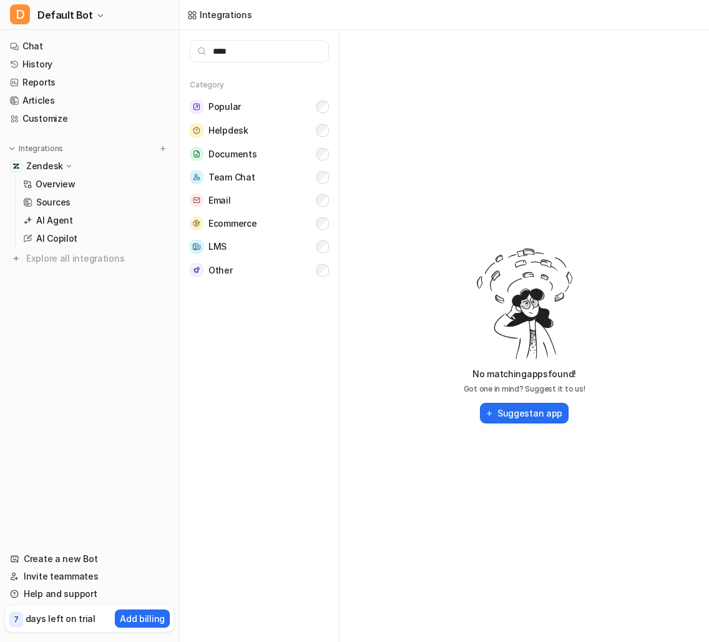
type input "*****"
type input "******"
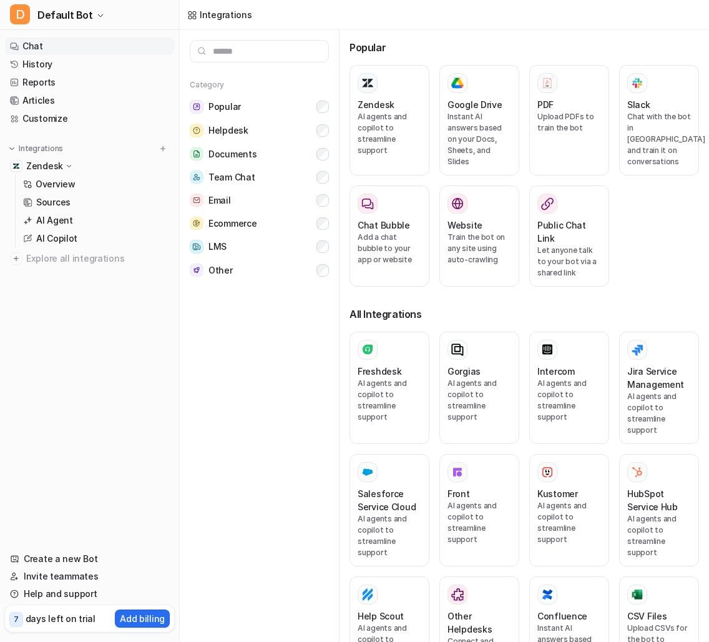
click at [91, 39] on link "Chat" at bounding box center [89, 45] width 169 height 17
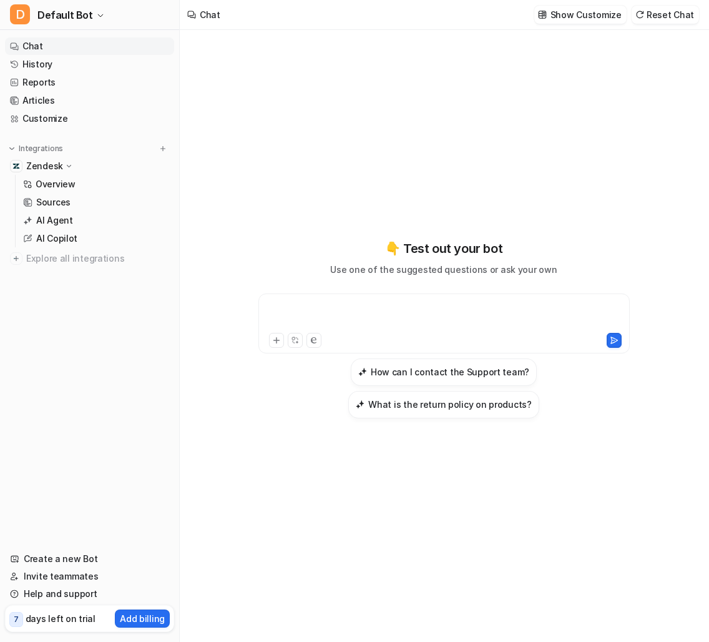
click at [424, 320] on div at bounding box center [444, 316] width 365 height 29
paste div
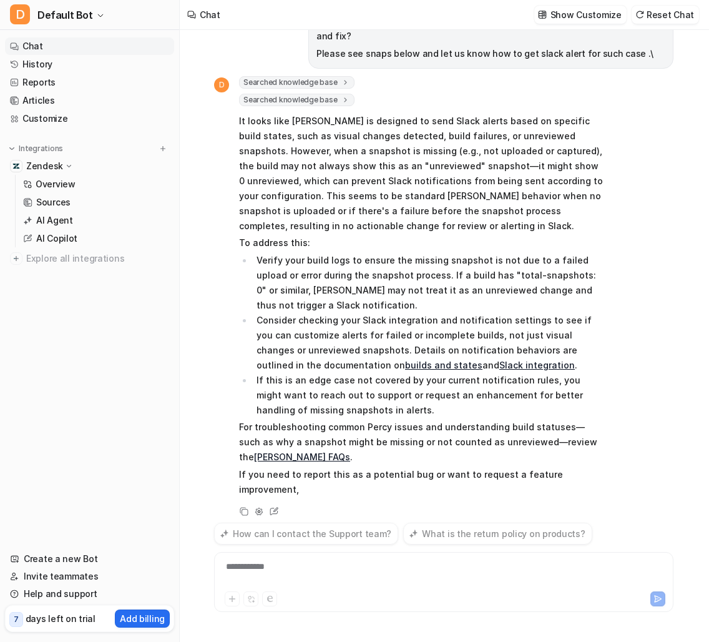
scroll to position [146, 0]
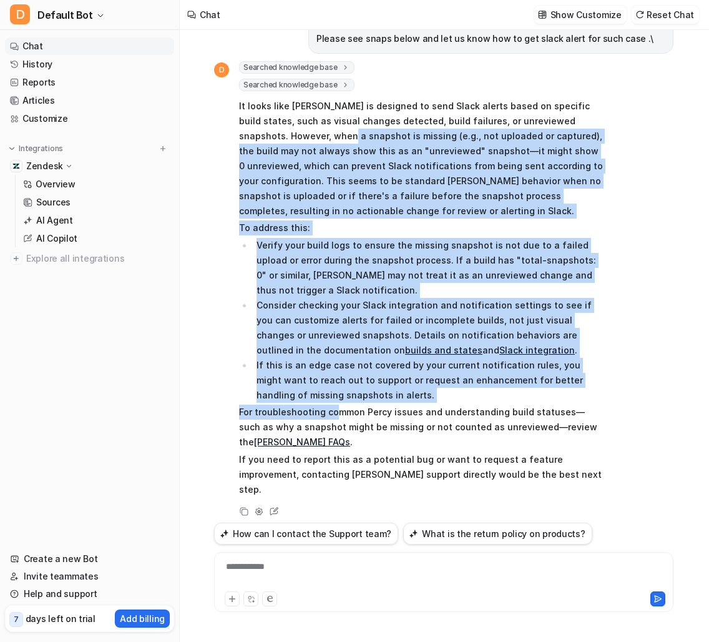
drag, startPoint x: 265, startPoint y: 136, endPoint x: 370, endPoint y: 406, distance: 289.7
click at [361, 407] on span "It looks like [PERSON_NAME] is designed to send Slack alerts based on specific …" at bounding box center [421, 297] width 365 height 403
click at [343, 307] on li "Consider checking your Slack integration and notification settings to see if yo…" at bounding box center [428, 328] width 351 height 60
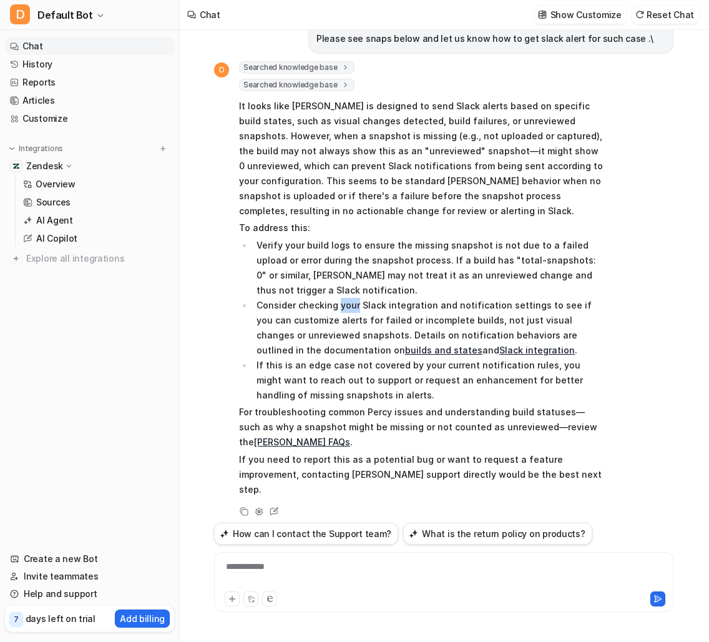
click at [343, 307] on li "Consider checking your Slack integration and notification settings to see if yo…" at bounding box center [428, 328] width 351 height 60
click at [416, 290] on li "Verify your build logs to ensure the missing snapshot is not due to a failed up…" at bounding box center [428, 268] width 351 height 60
click at [132, 47] on link "Chat" at bounding box center [89, 45] width 169 height 17
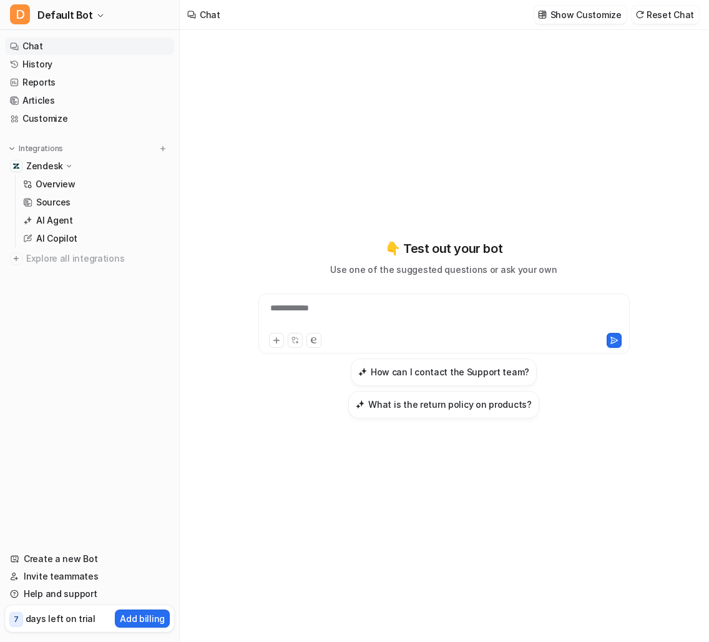
click at [386, 319] on div "**********" at bounding box center [444, 316] width 365 height 29
paste div
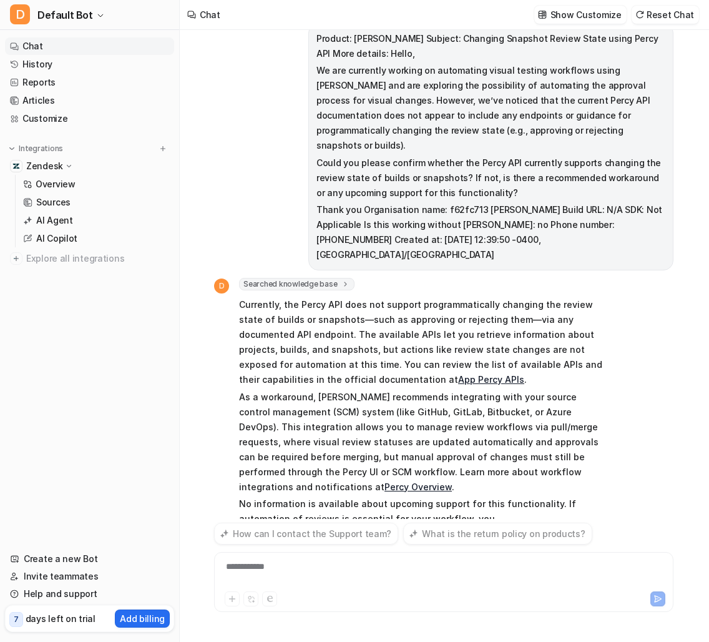
scroll to position [37, 0]
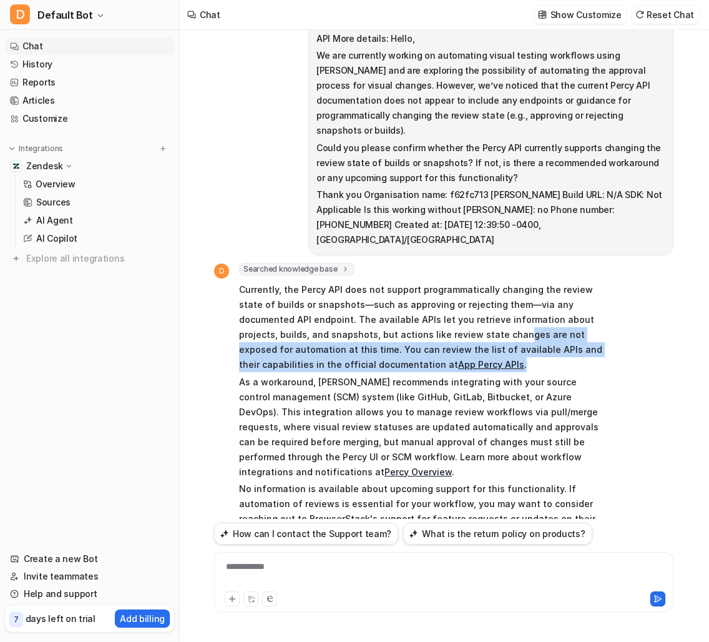
drag, startPoint x: 426, startPoint y: 304, endPoint x: 524, endPoint y: 333, distance: 102.9
click at [525, 333] on p "Currently, the Percy API does not support programmatically changing the review …" at bounding box center [421, 327] width 365 height 90
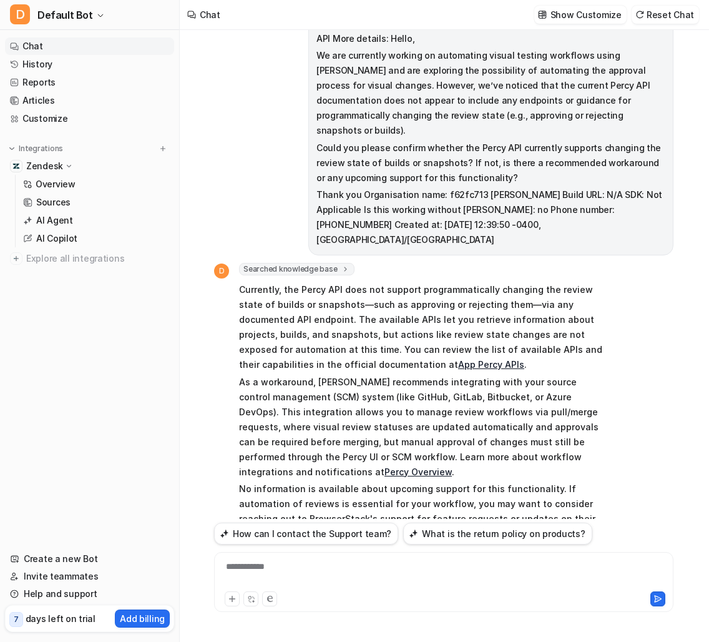
drag, startPoint x: 518, startPoint y: 363, endPoint x: 518, endPoint y: 388, distance: 25.0
click at [518, 388] on p "As a workaround, [PERSON_NAME] recommends integrating with your source control …" at bounding box center [421, 427] width 365 height 105
click at [114, 50] on link "Chat" at bounding box center [89, 45] width 169 height 17
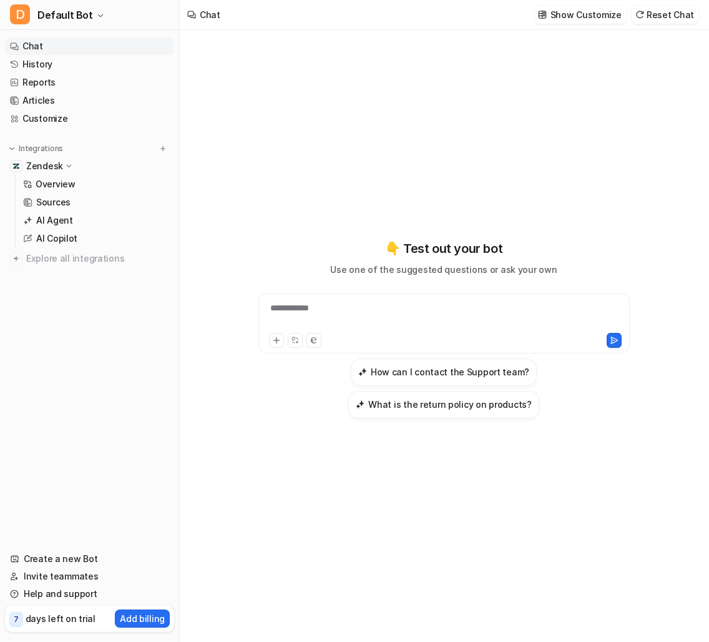
click at [338, 318] on div "**********" at bounding box center [444, 316] width 365 height 29
paste div
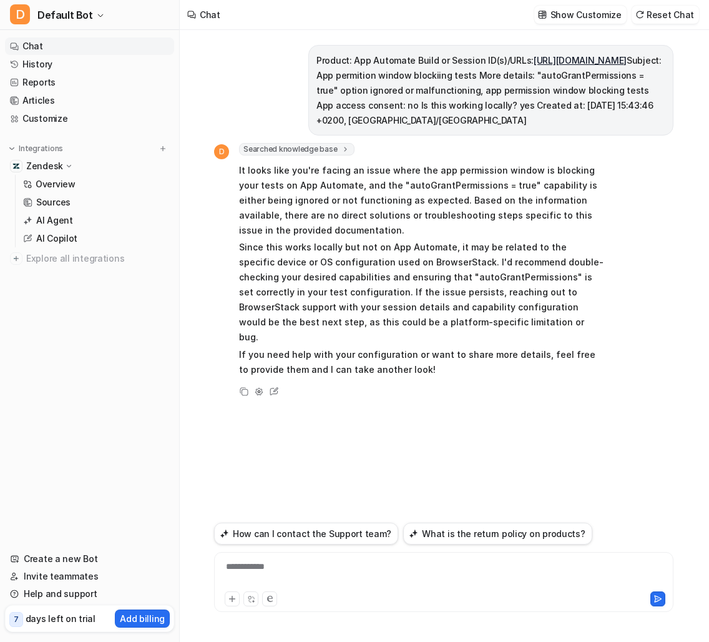
click at [585, 197] on p "It looks like you're facing an issue where the app permission window is blockin…" at bounding box center [421, 200] width 365 height 75
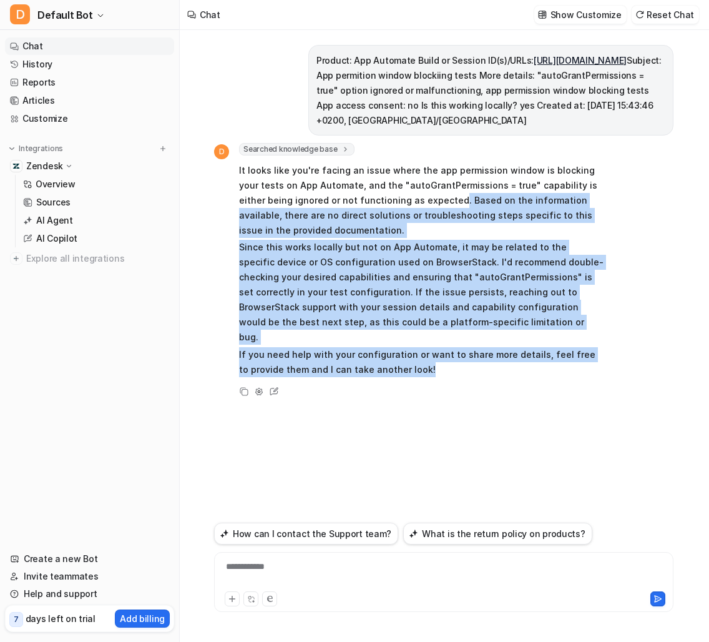
drag, startPoint x: 400, startPoint y: 229, endPoint x: 436, endPoint y: 381, distance: 156.6
click at [436, 379] on span "It looks like you're facing an issue where the app permission window is blockin…" at bounding box center [421, 269] width 365 height 219
click at [440, 377] on p "If you need help with your configuration or want to share more details, feel fr…" at bounding box center [421, 362] width 365 height 30
